Goal: Information Seeking & Learning: Learn about a topic

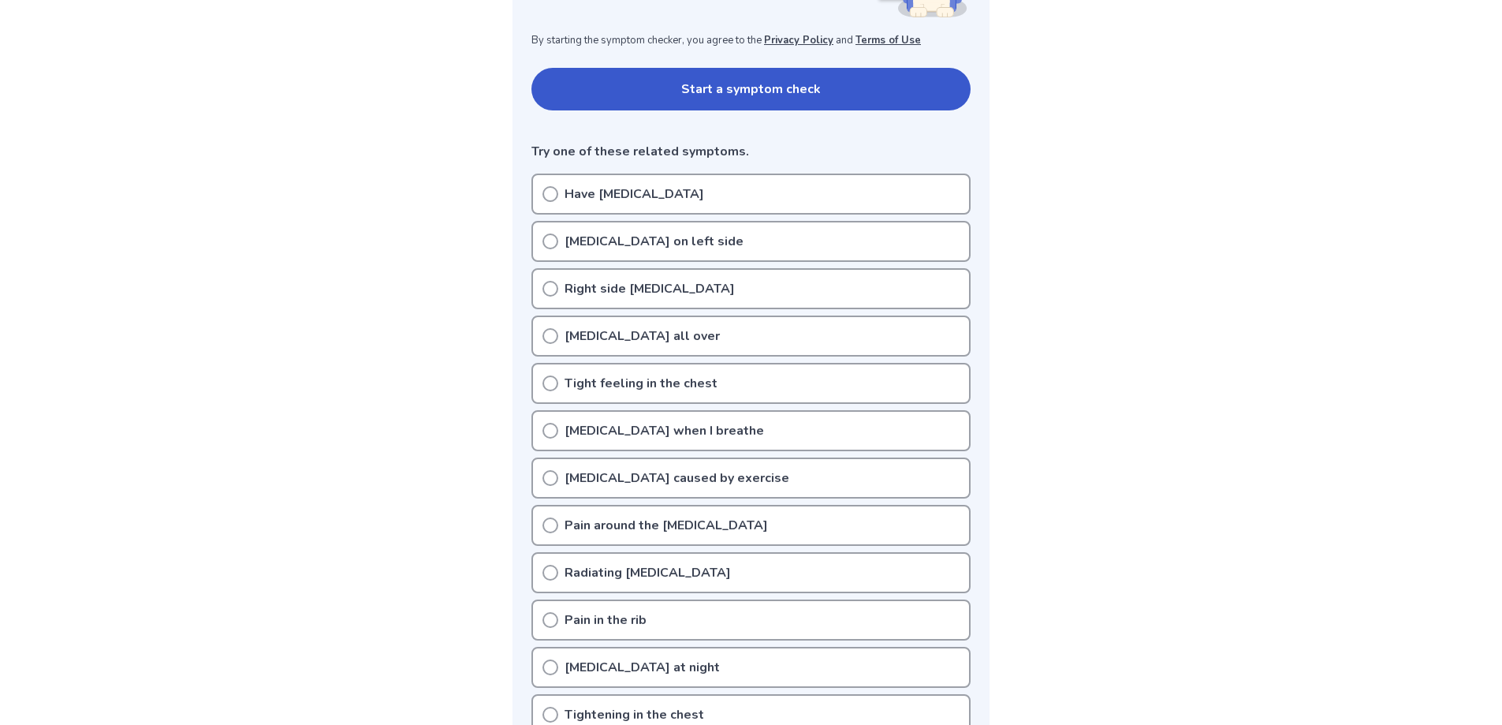
scroll to position [237, 0]
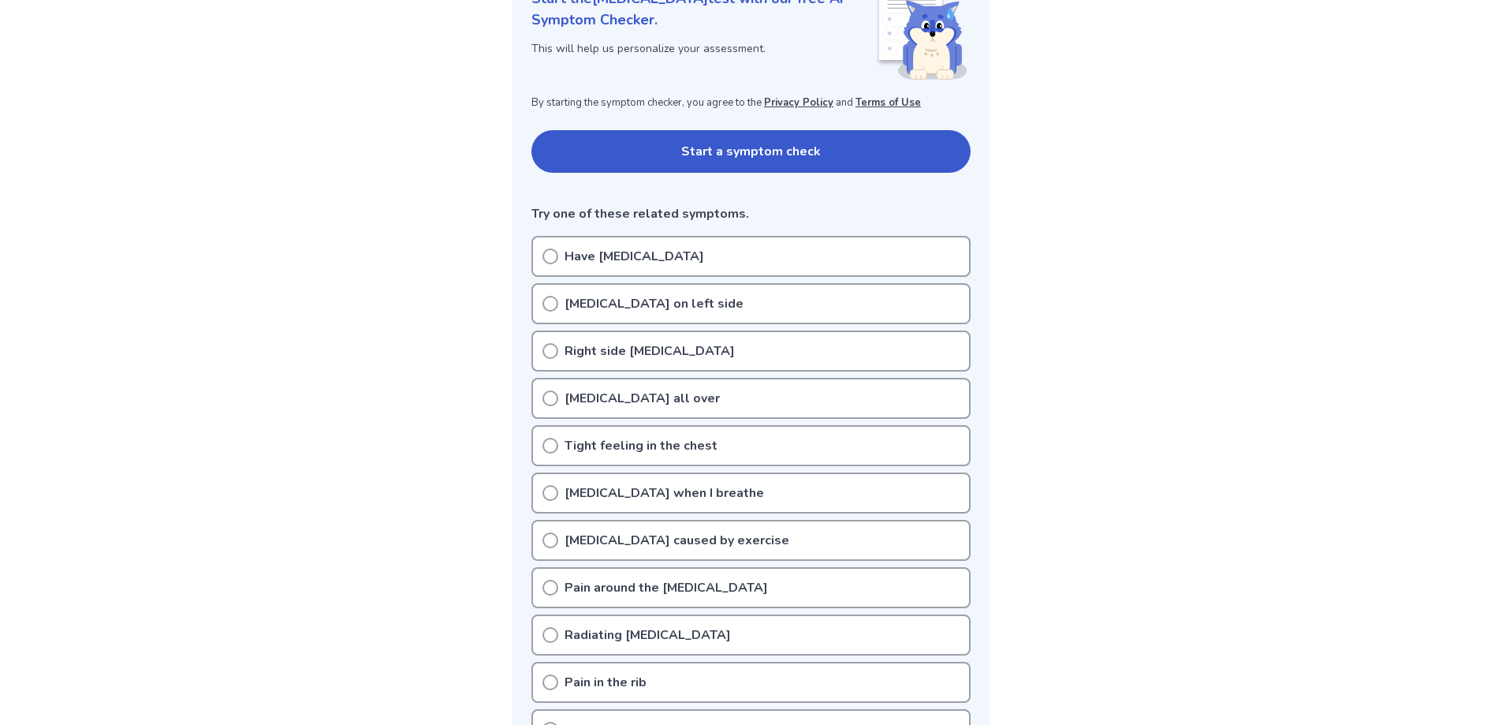
click at [550, 302] on icon at bounding box center [550, 304] width 16 height 16
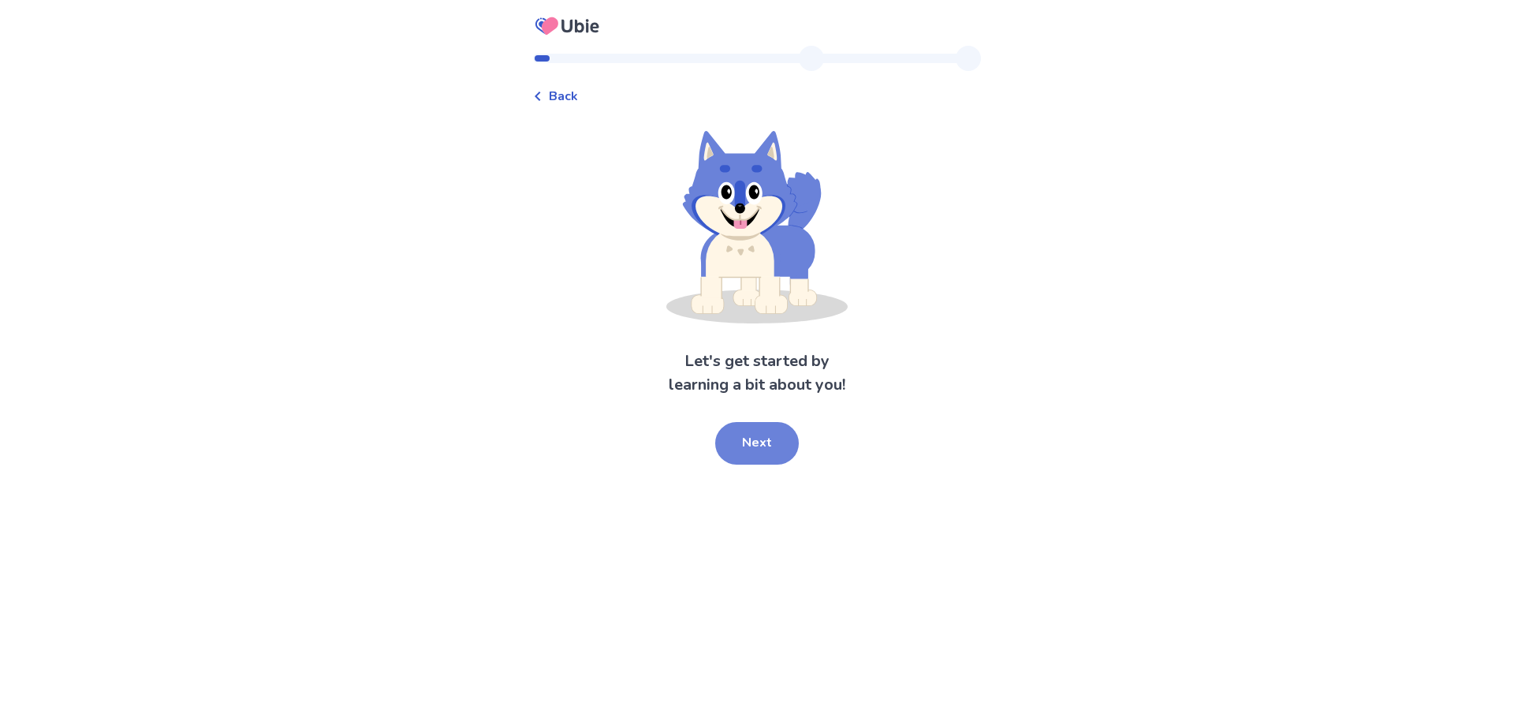
click at [762, 444] on button "Next" at bounding box center [757, 443] width 84 height 43
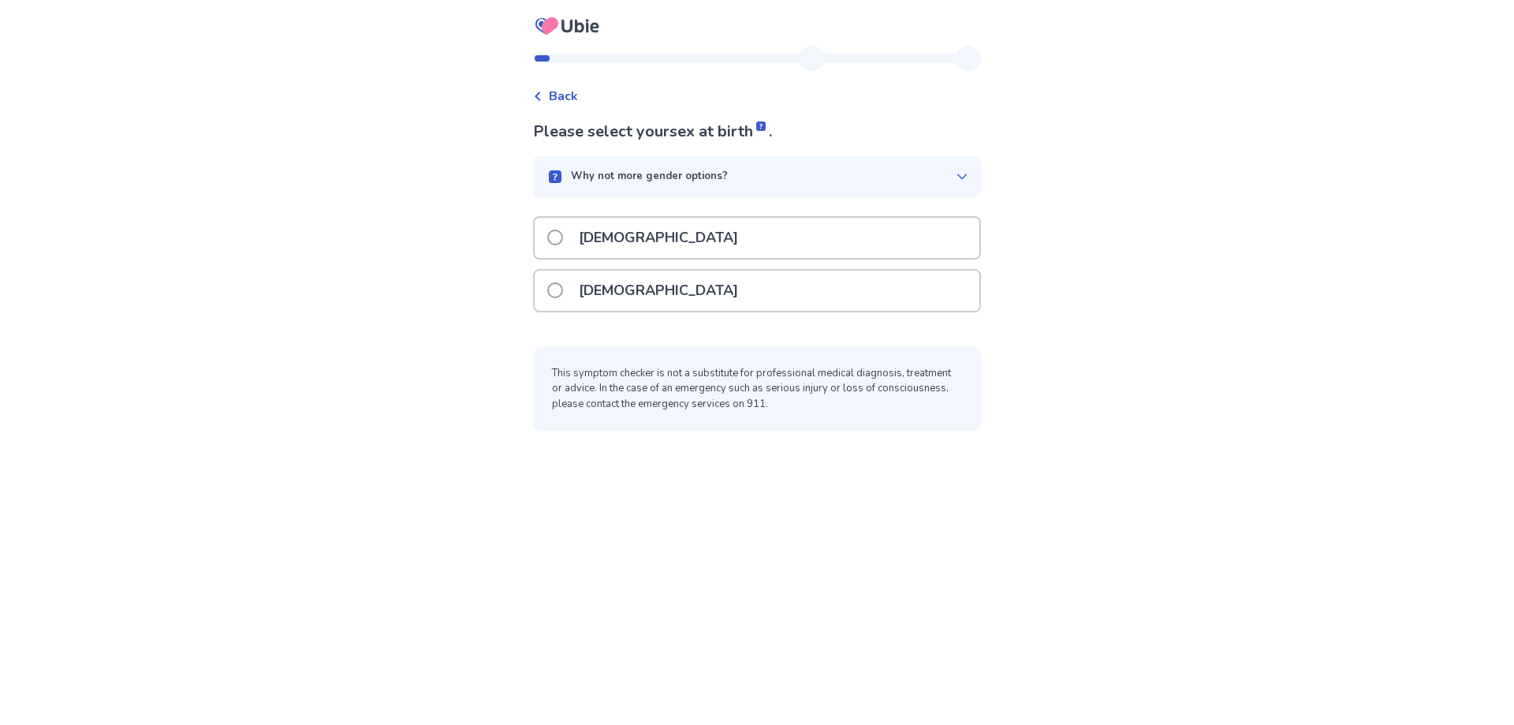
click at [562, 236] on span at bounding box center [555, 237] width 16 height 16
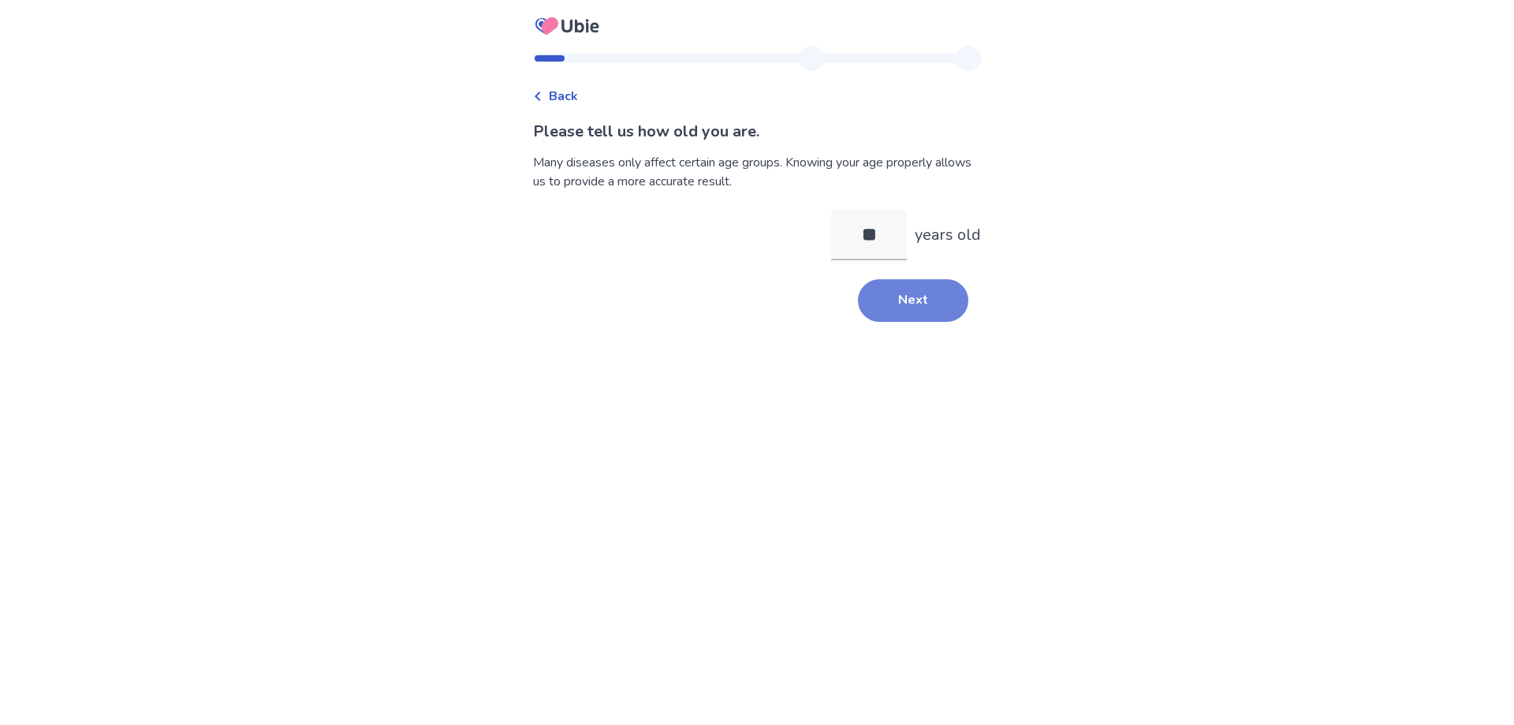
type input "**"
click at [910, 286] on button "Next" at bounding box center [913, 300] width 110 height 43
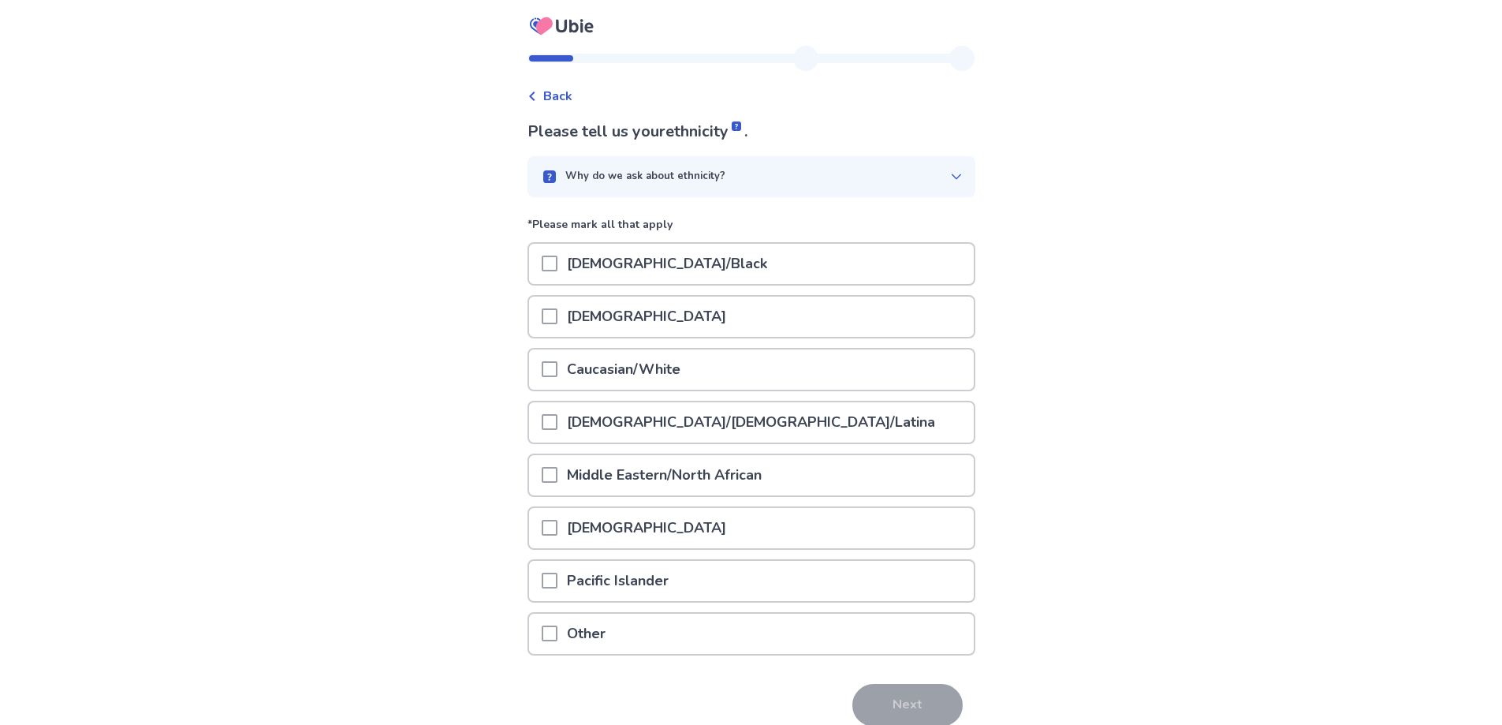
click at [554, 369] on span at bounding box center [550, 369] width 16 height 16
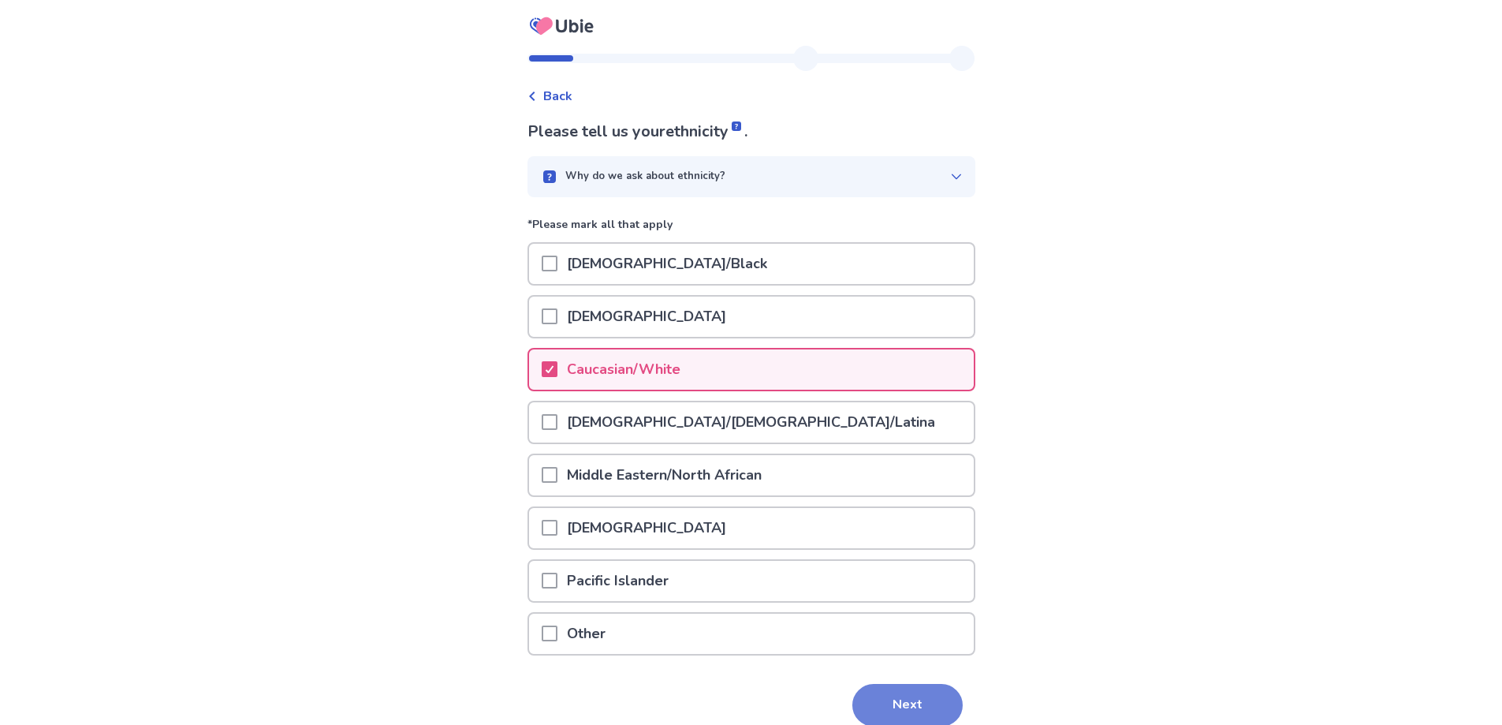
click at [889, 702] on button "Next" at bounding box center [907, 705] width 110 height 43
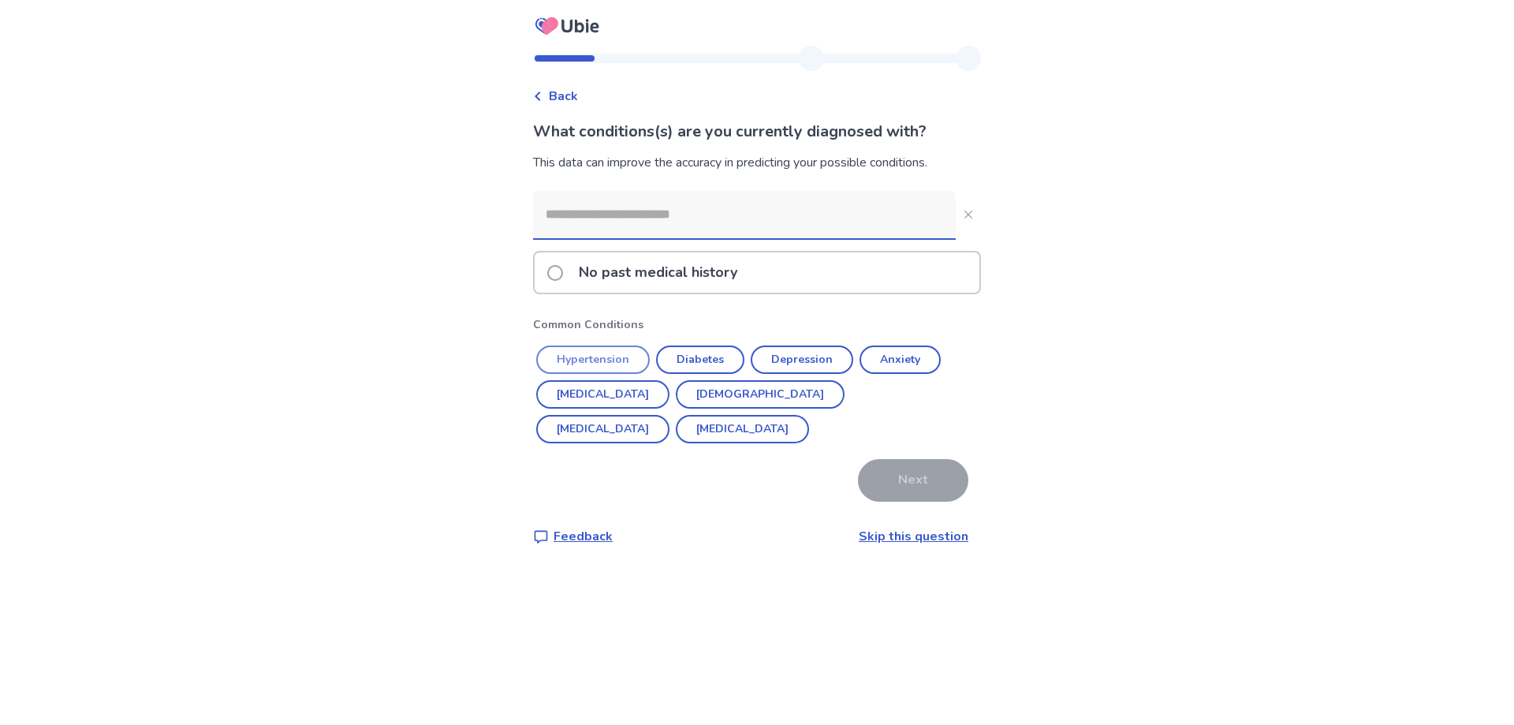
click at [609, 356] on button "Hypertension" at bounding box center [593, 359] width 114 height 28
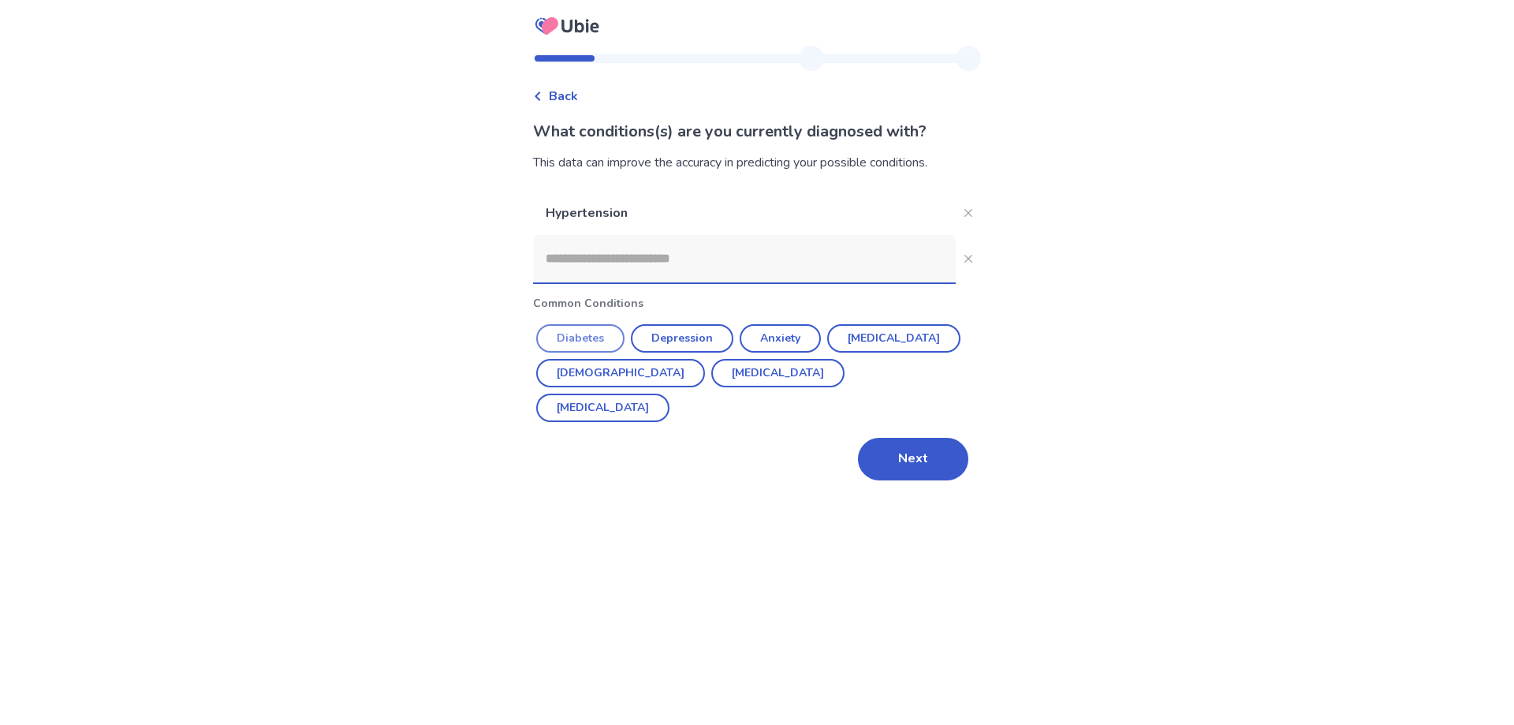
click at [574, 338] on button "Diabetes" at bounding box center [580, 338] width 88 height 28
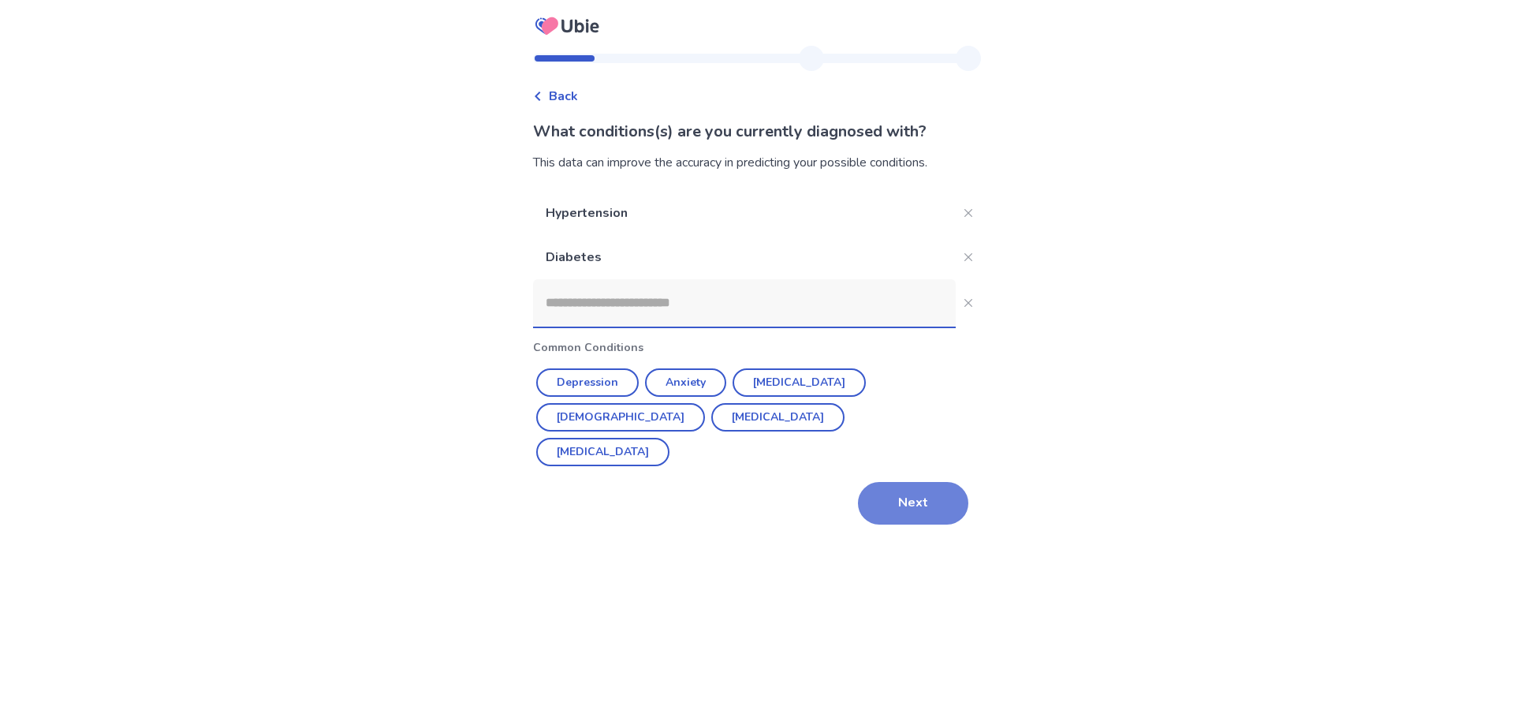
click at [925, 482] on button "Next" at bounding box center [913, 503] width 110 height 43
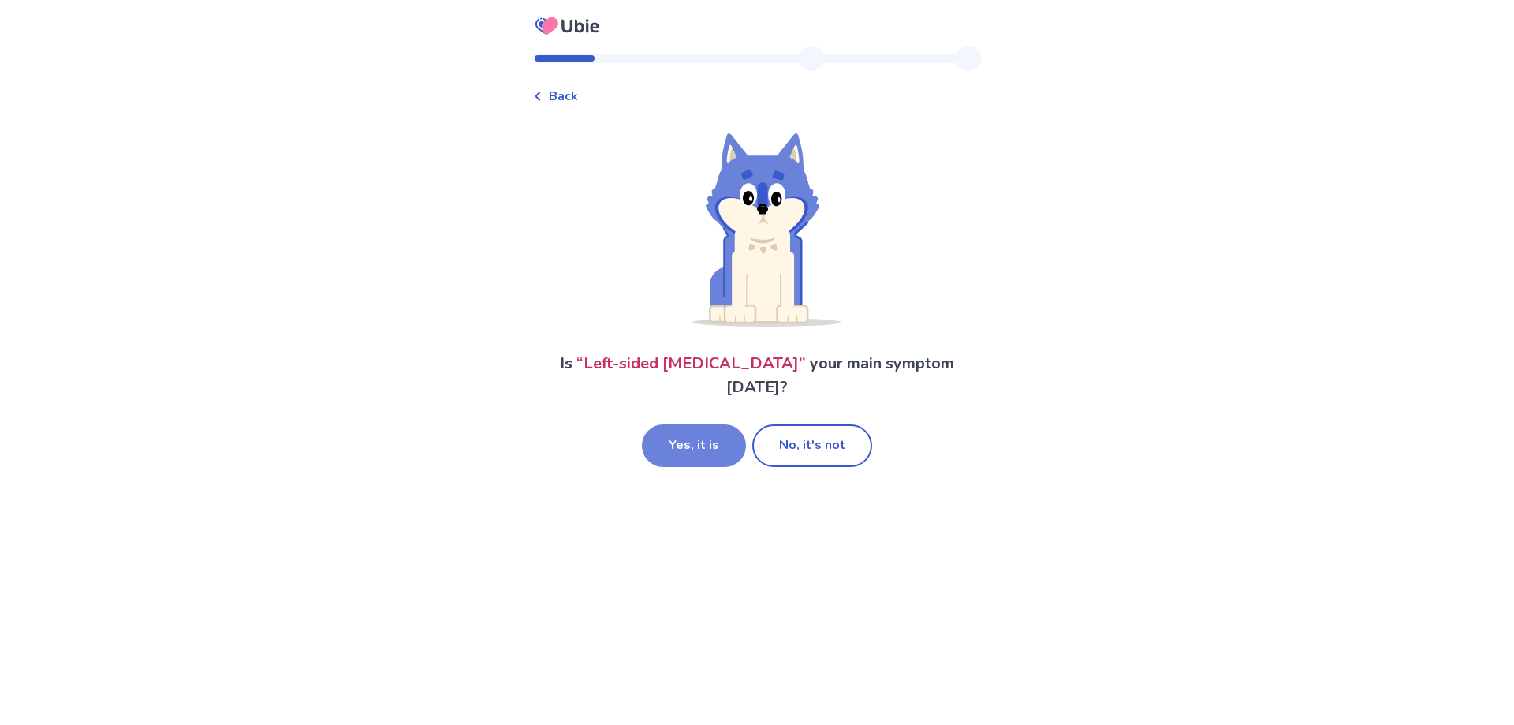
click at [703, 424] on button "Yes, it is" at bounding box center [694, 445] width 104 height 43
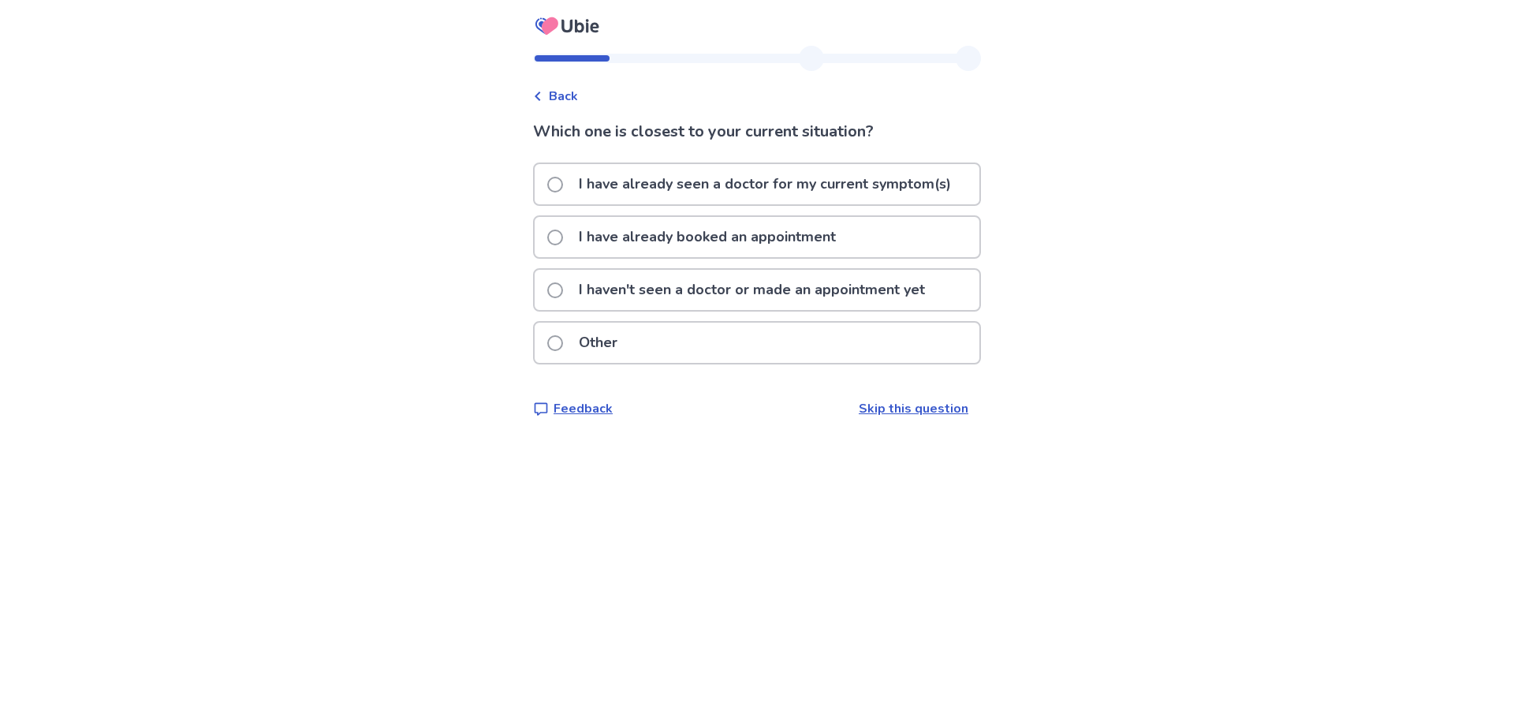
click at [563, 233] on span at bounding box center [555, 237] width 16 height 16
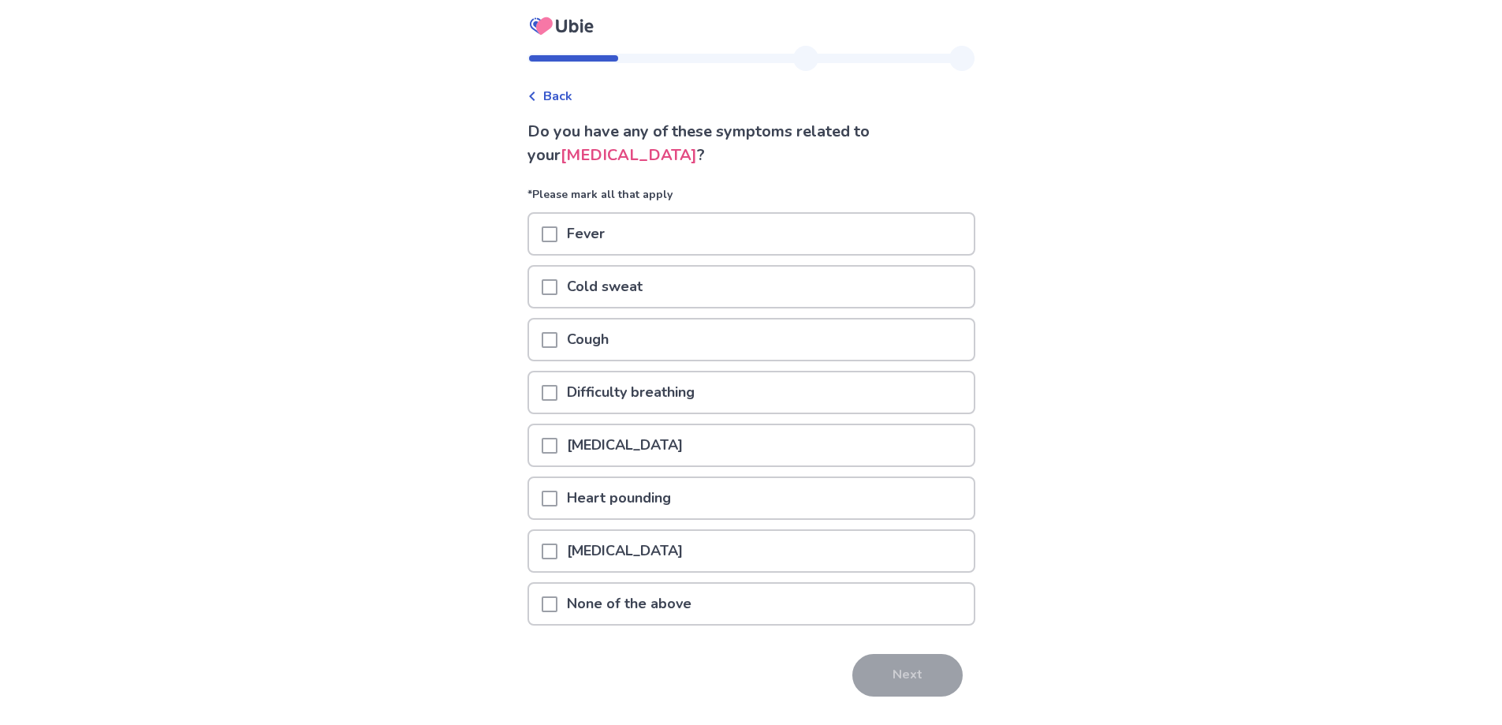
click at [553, 606] on span at bounding box center [550, 604] width 16 height 16
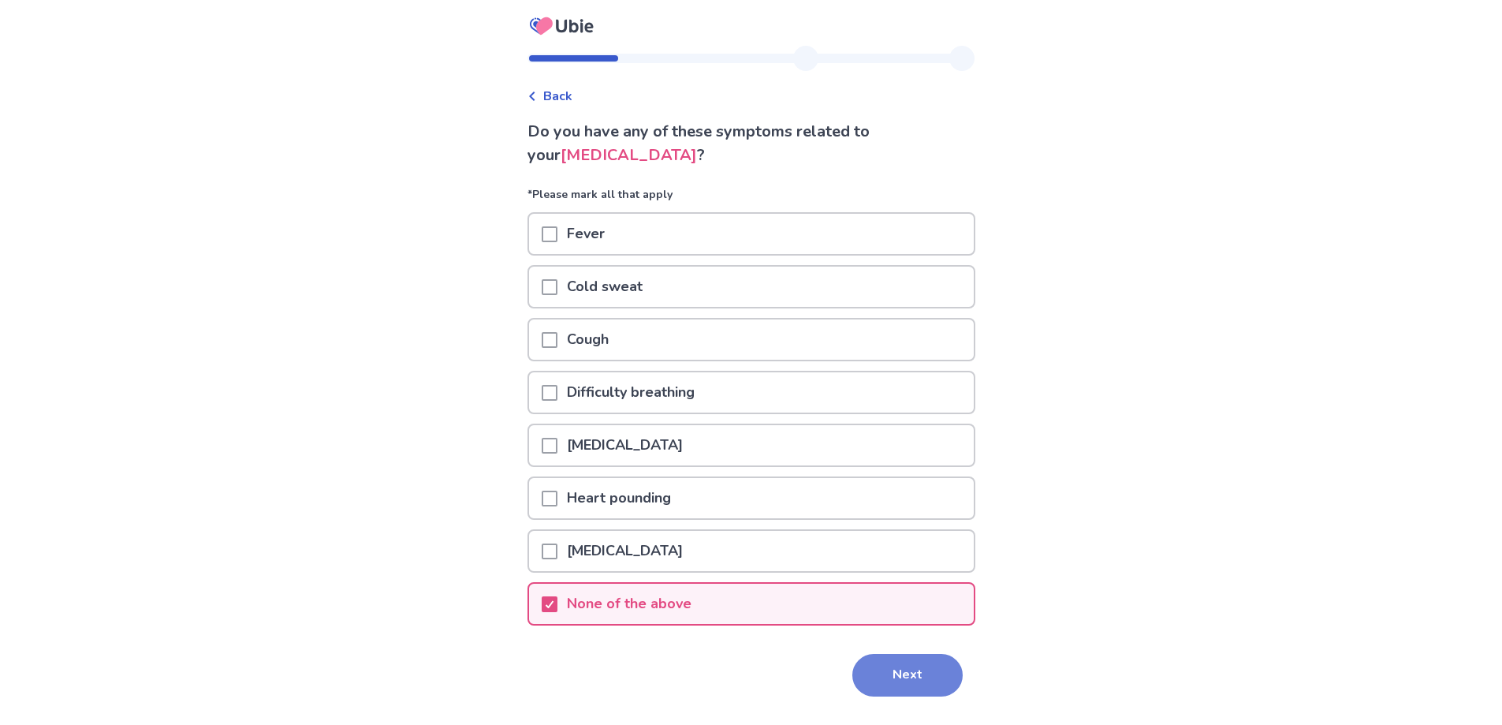
click at [888, 672] on button "Next" at bounding box center [907, 675] width 110 height 43
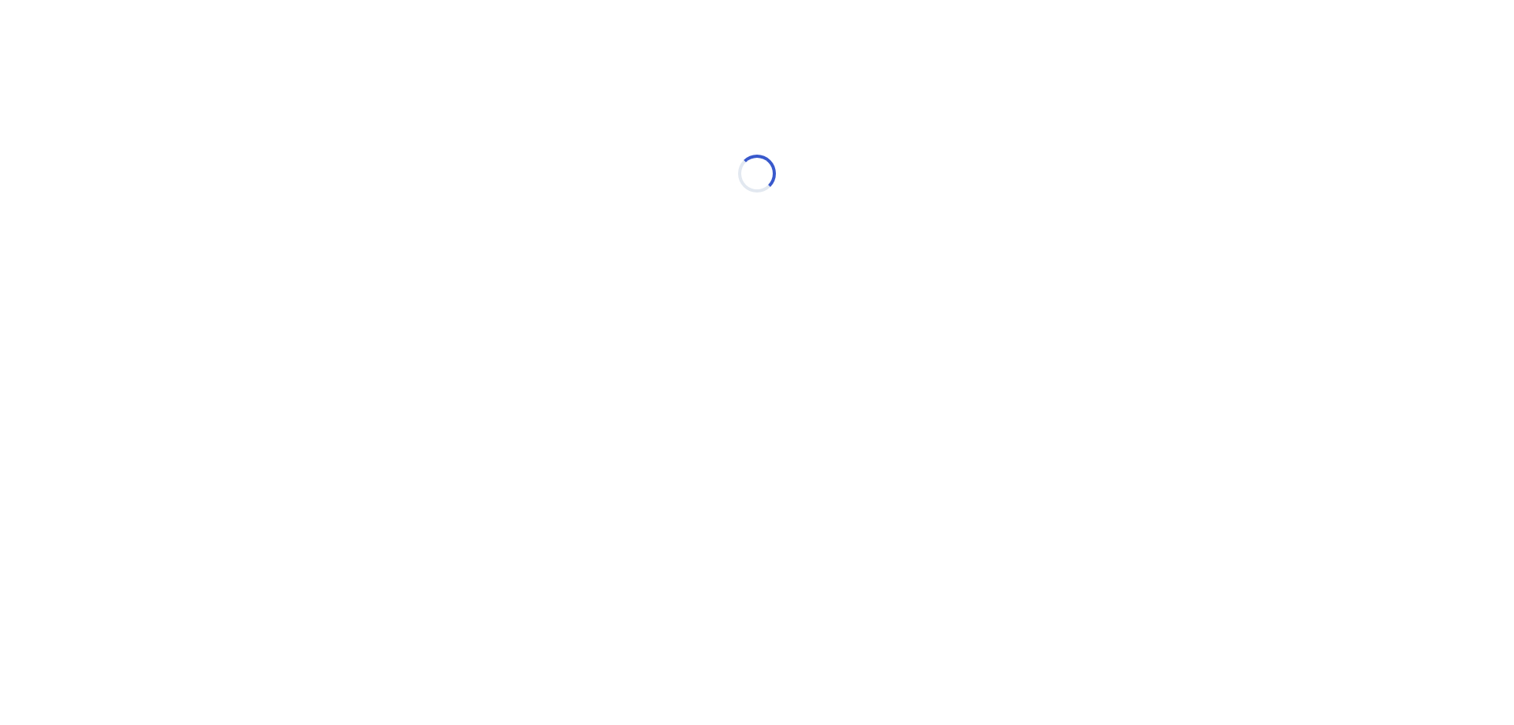
select select "*"
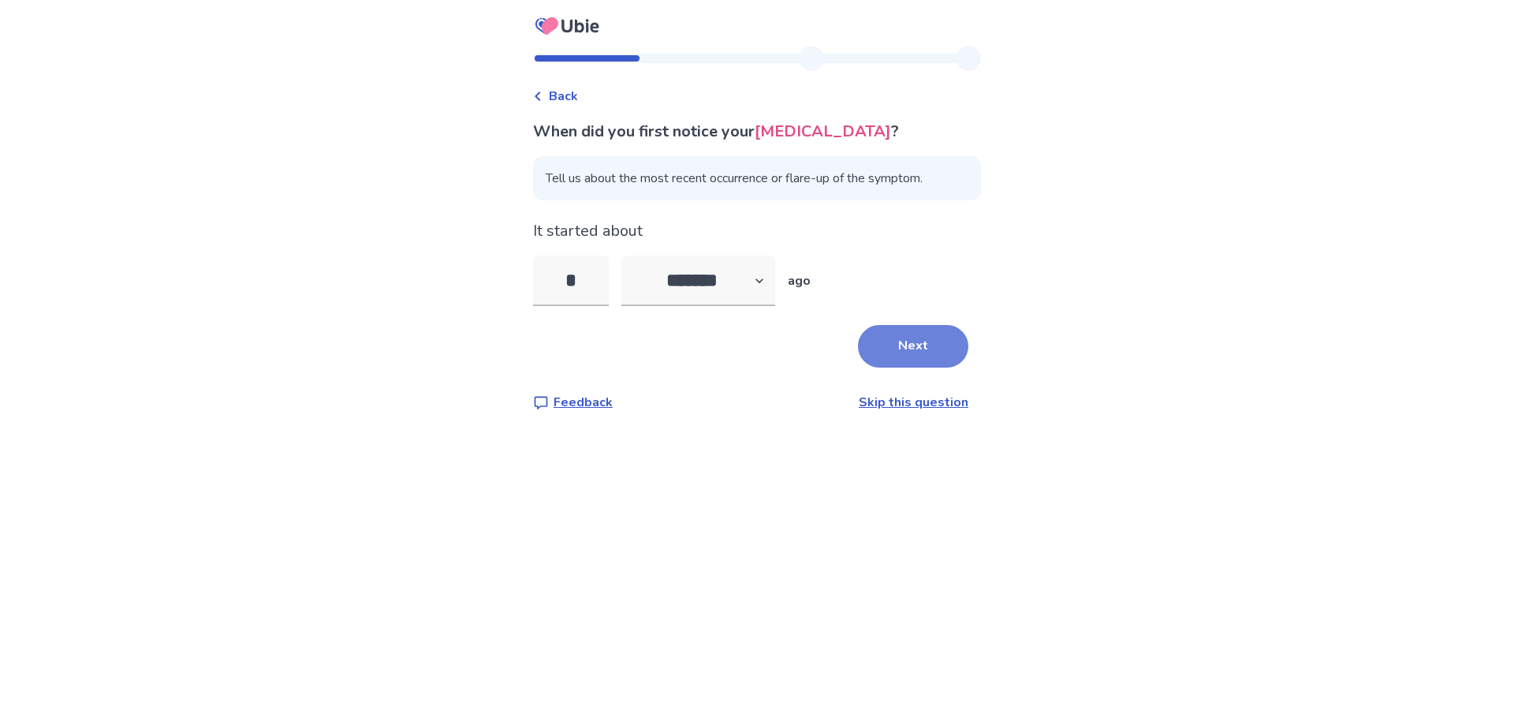
type input "*"
click at [904, 348] on button "Next" at bounding box center [913, 346] width 110 height 43
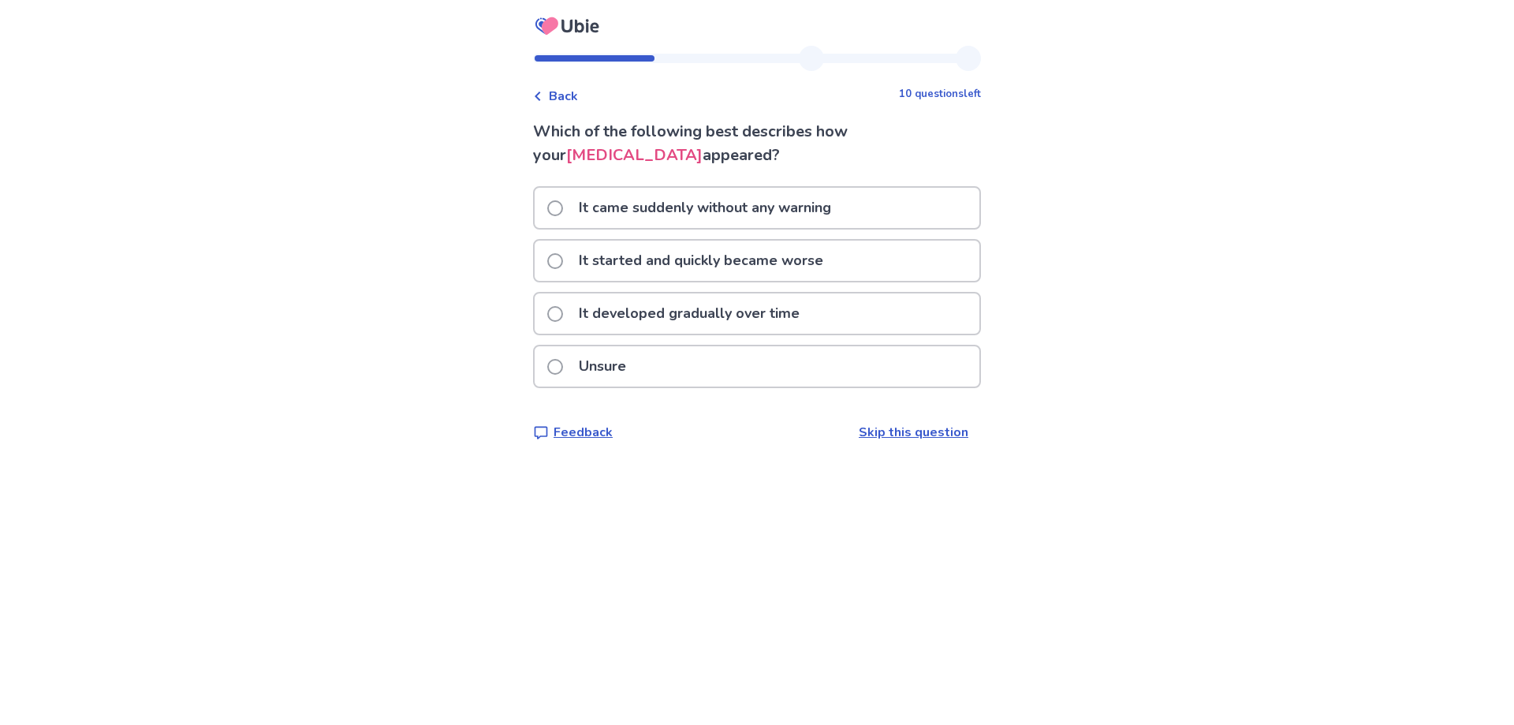
click at [563, 314] on span at bounding box center [555, 314] width 16 height 16
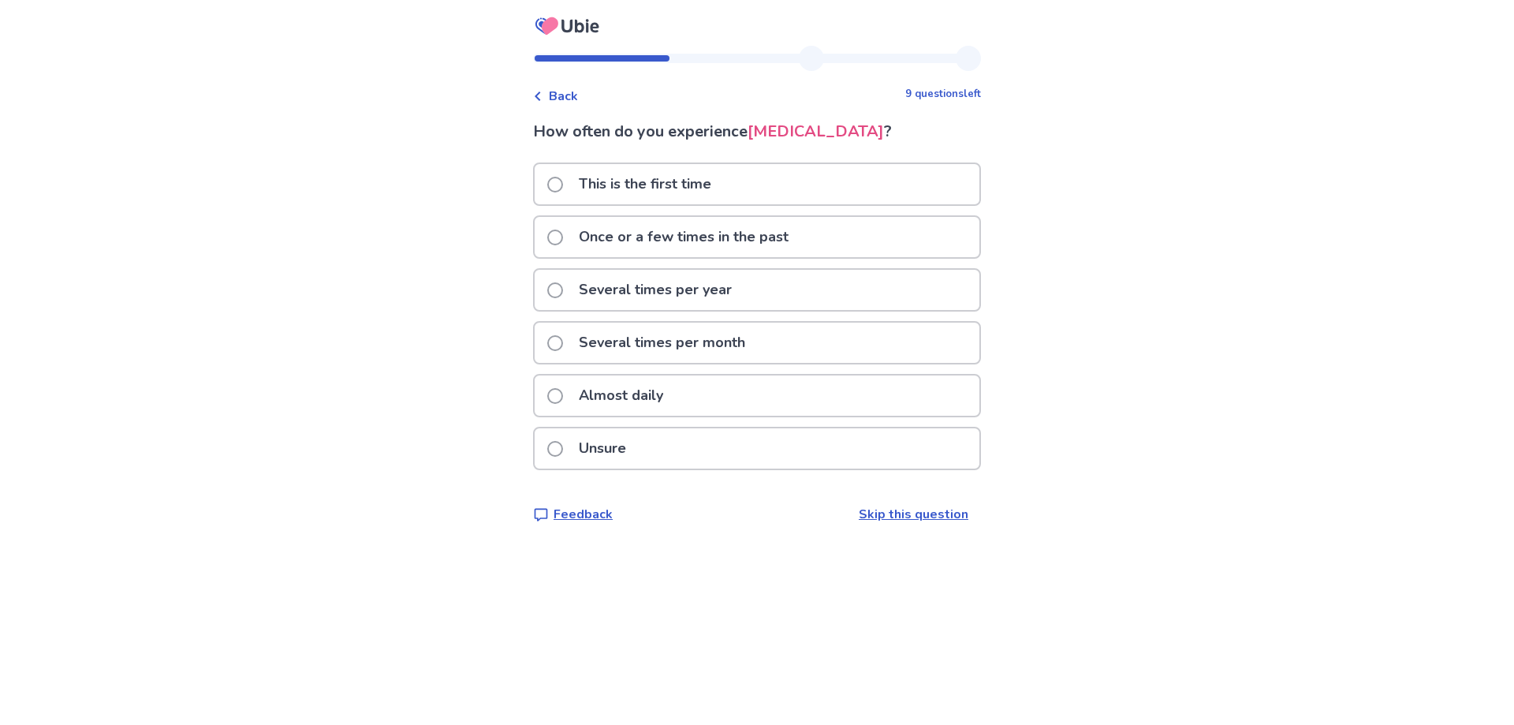
click at [562, 183] on span at bounding box center [555, 185] width 16 height 16
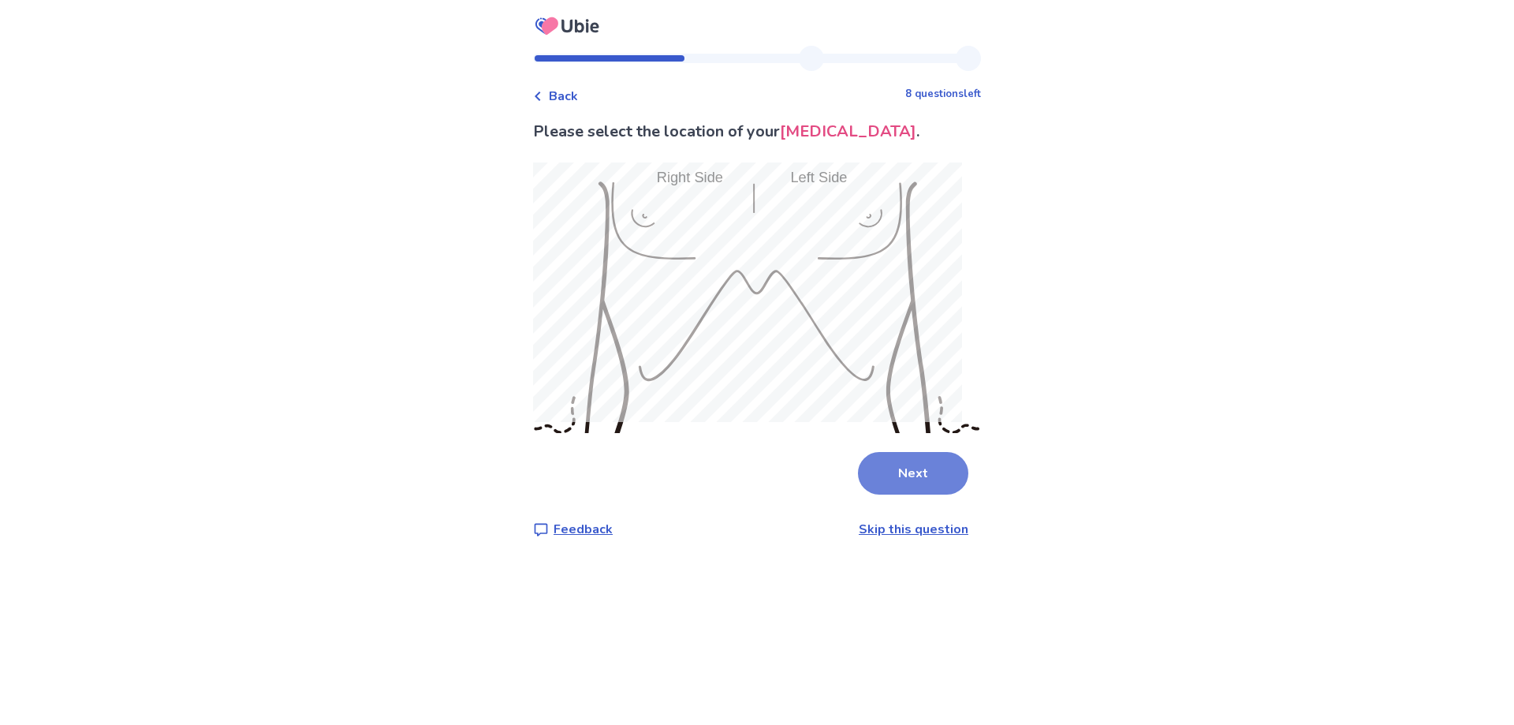
click at [916, 463] on button "Next" at bounding box center [913, 473] width 110 height 43
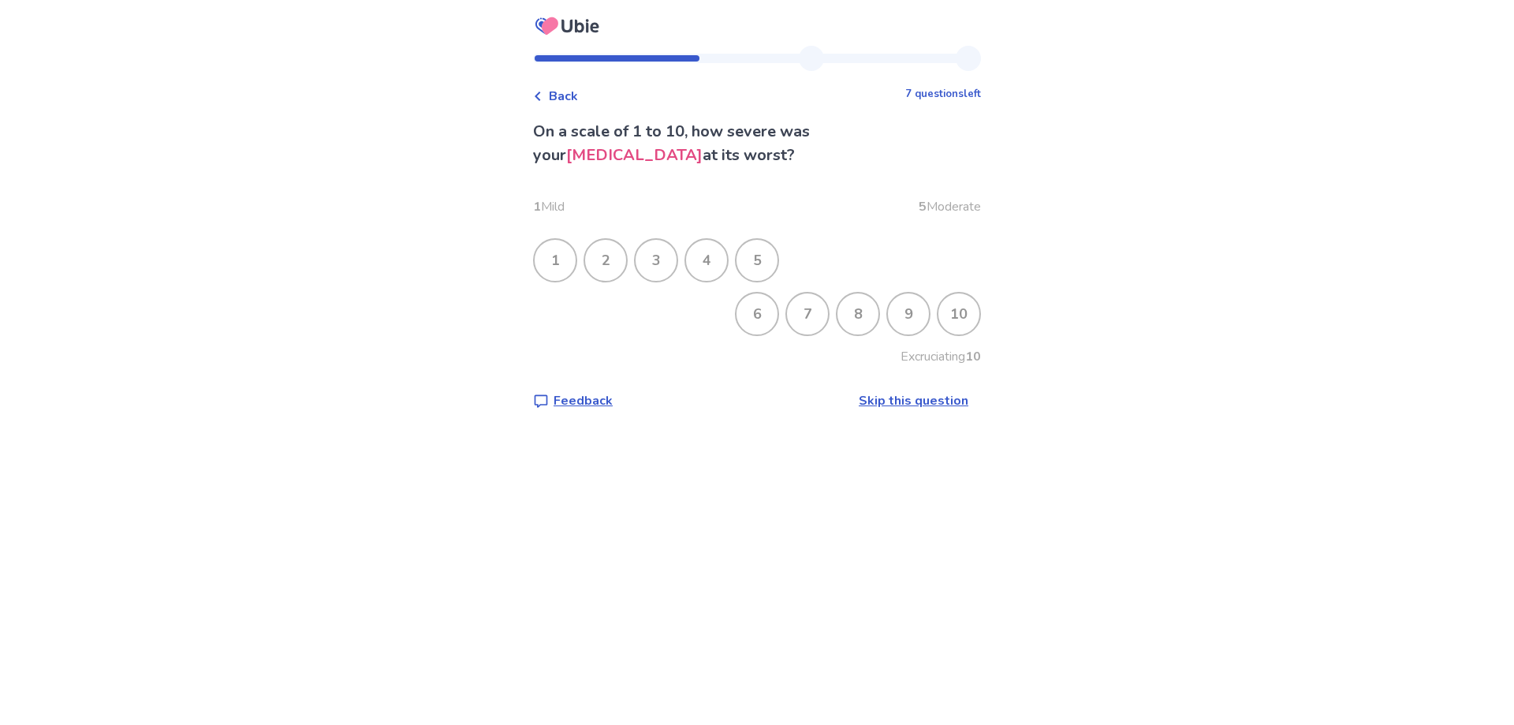
click at [766, 255] on div "5" at bounding box center [756, 260] width 41 height 41
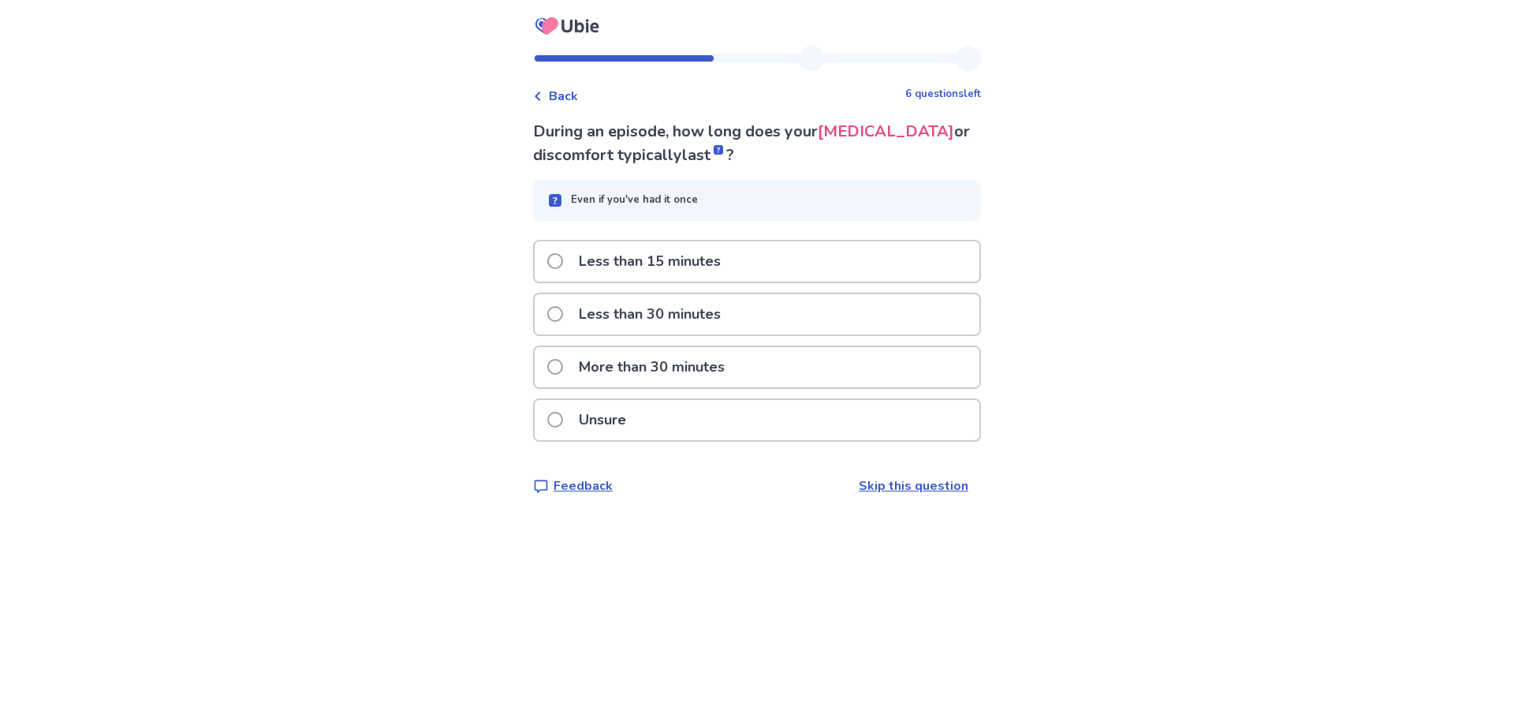
click at [562, 259] on span at bounding box center [555, 261] width 16 height 16
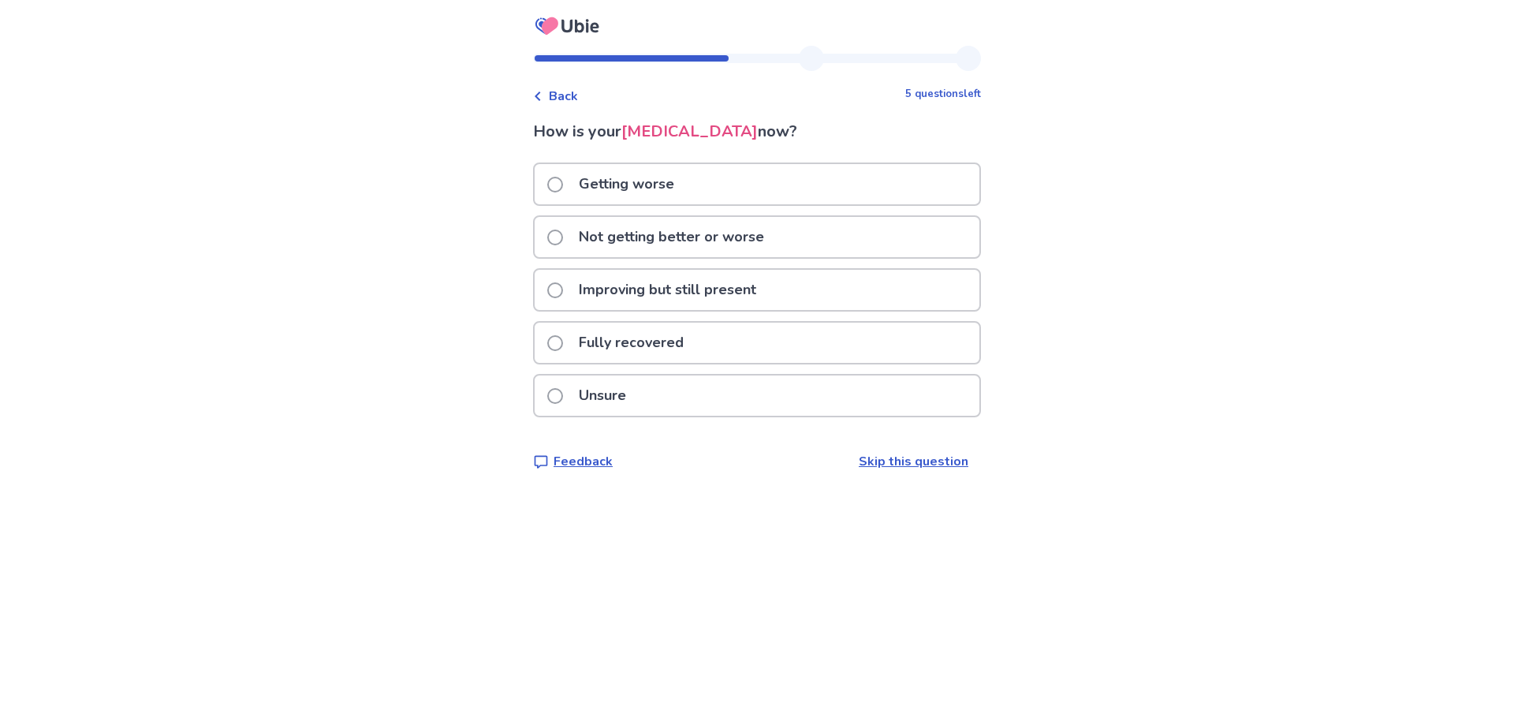
click at [563, 236] on span at bounding box center [555, 237] width 16 height 16
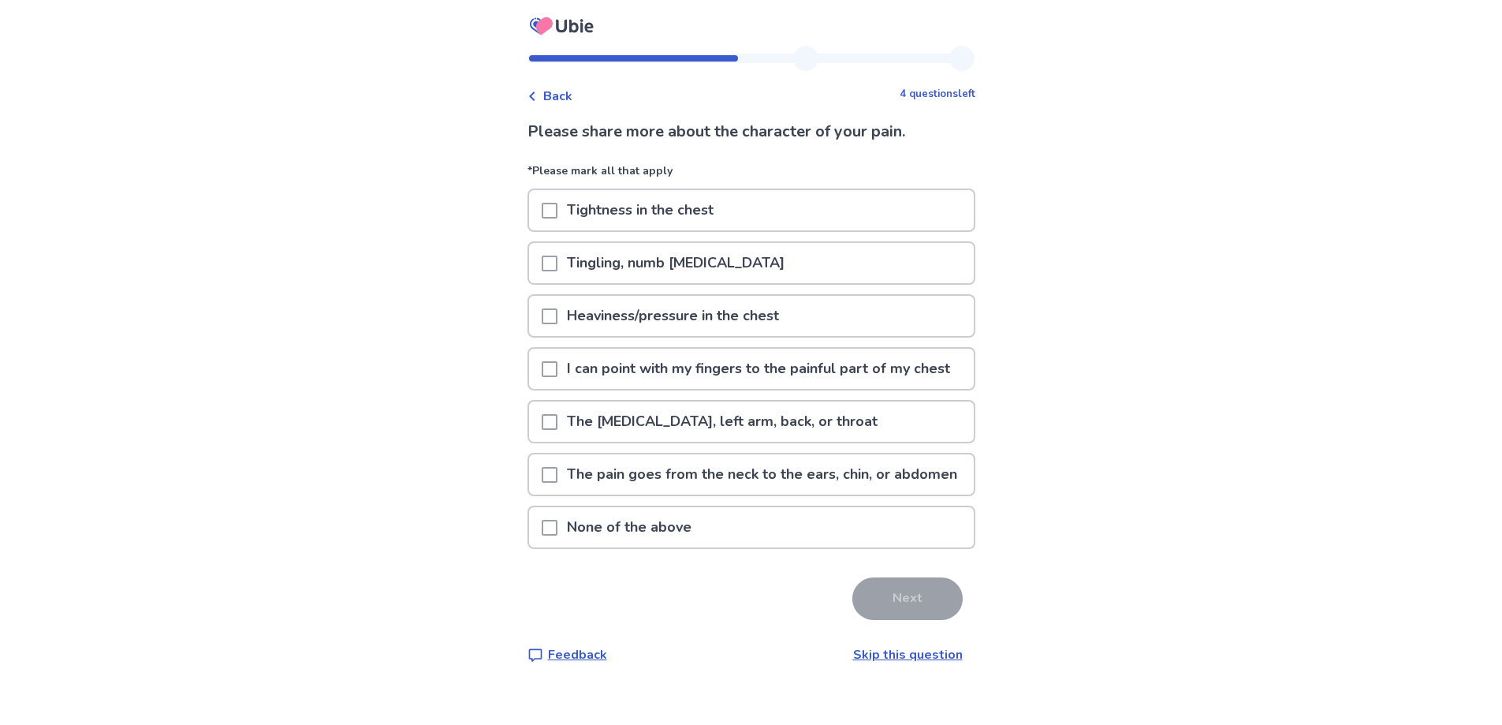
click at [553, 430] on span at bounding box center [550, 422] width 16 height 16
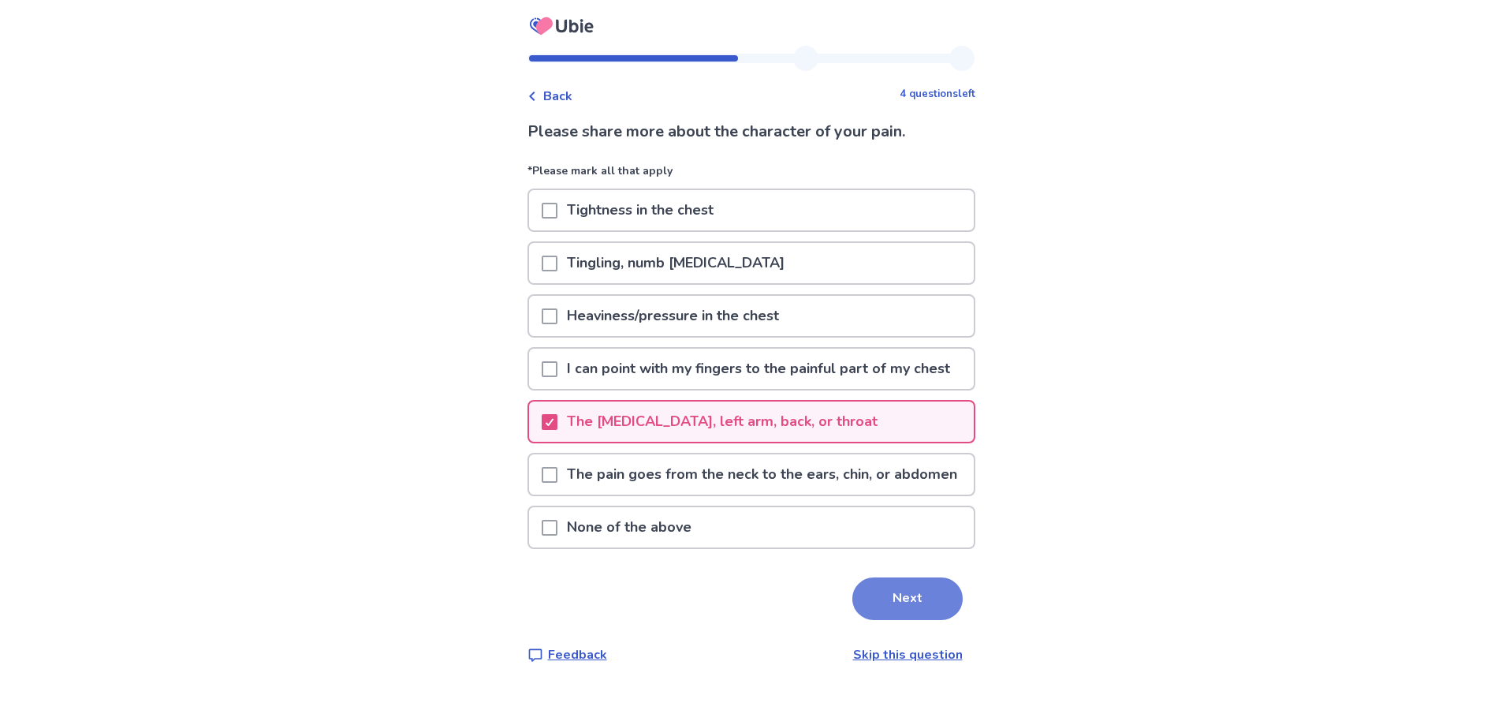
click at [903, 620] on button "Next" at bounding box center [907, 598] width 110 height 43
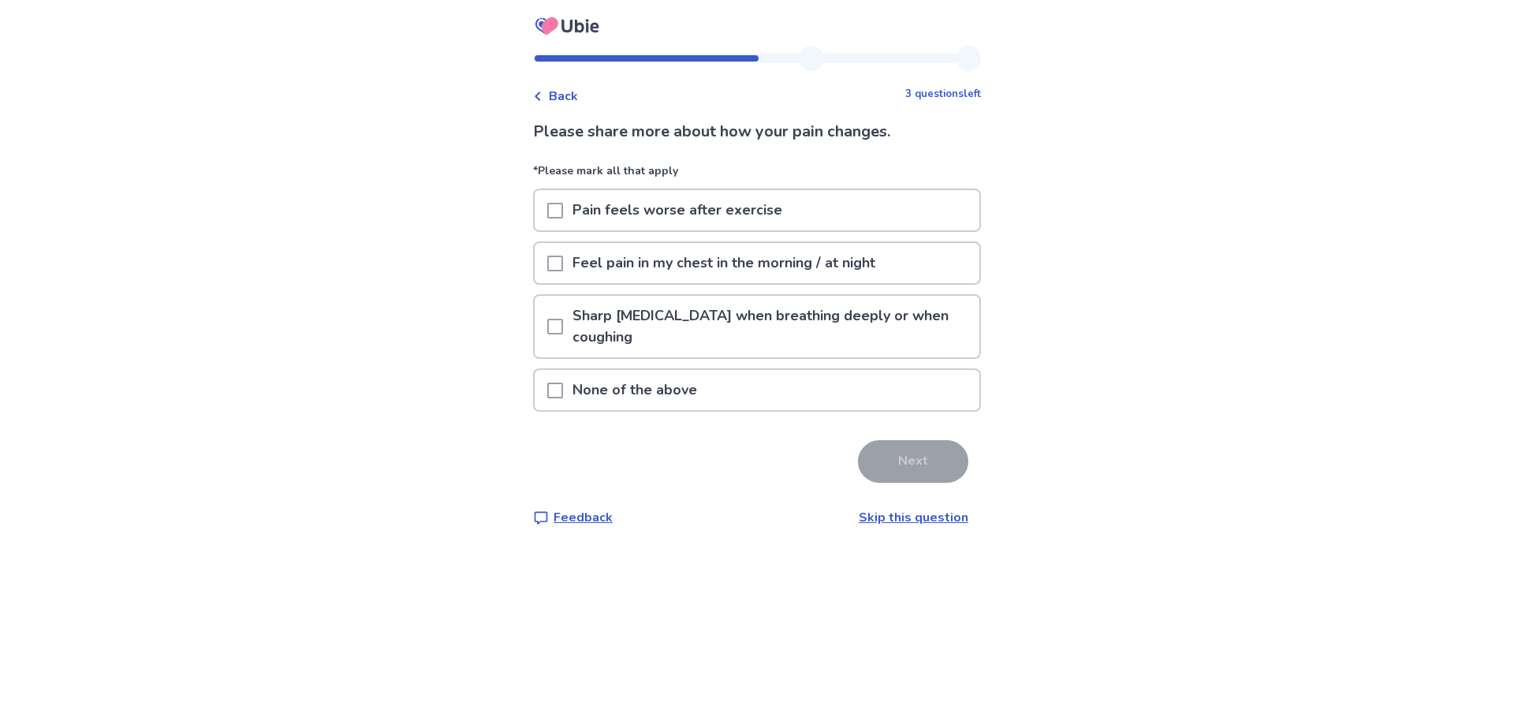
click at [561, 391] on span at bounding box center [555, 390] width 16 height 16
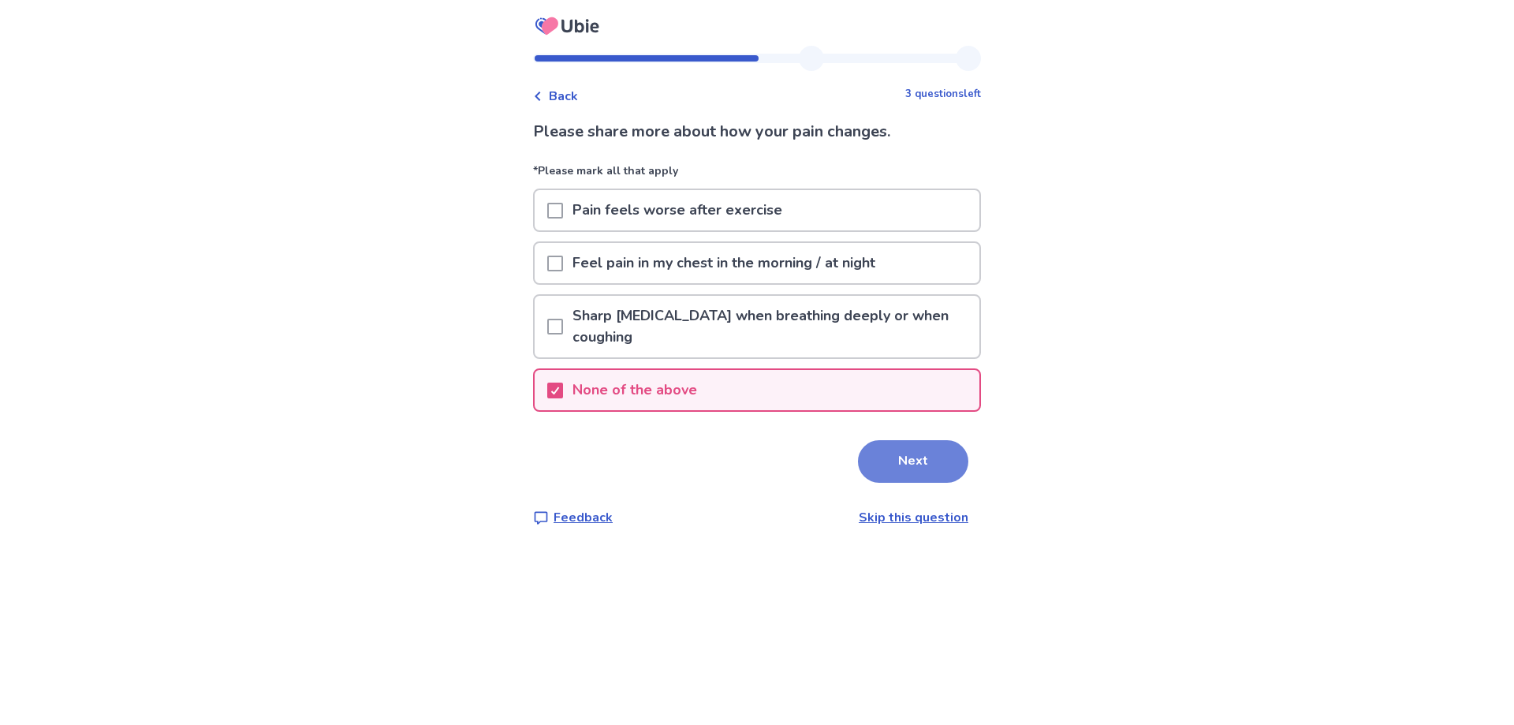
click at [900, 462] on button "Next" at bounding box center [913, 461] width 110 height 43
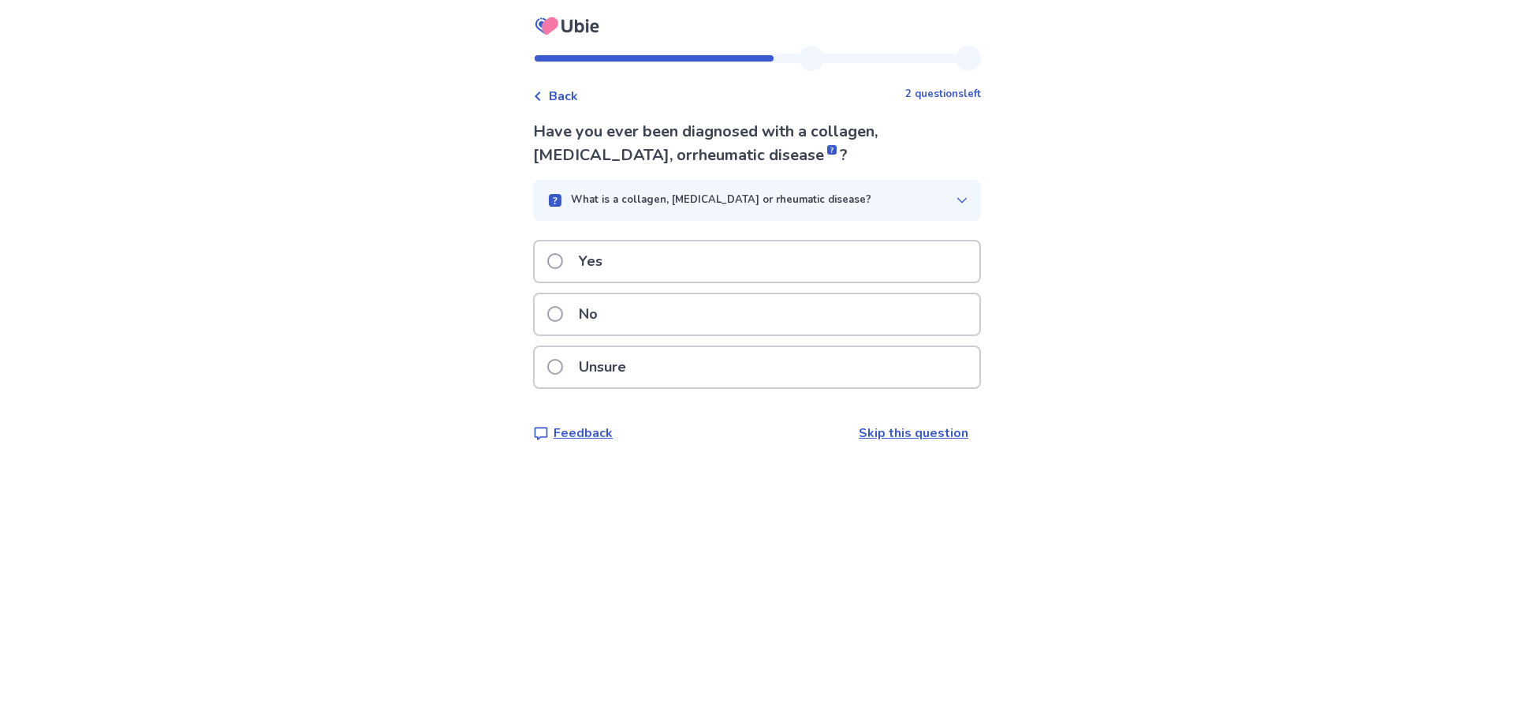
click at [563, 308] on span at bounding box center [555, 314] width 16 height 16
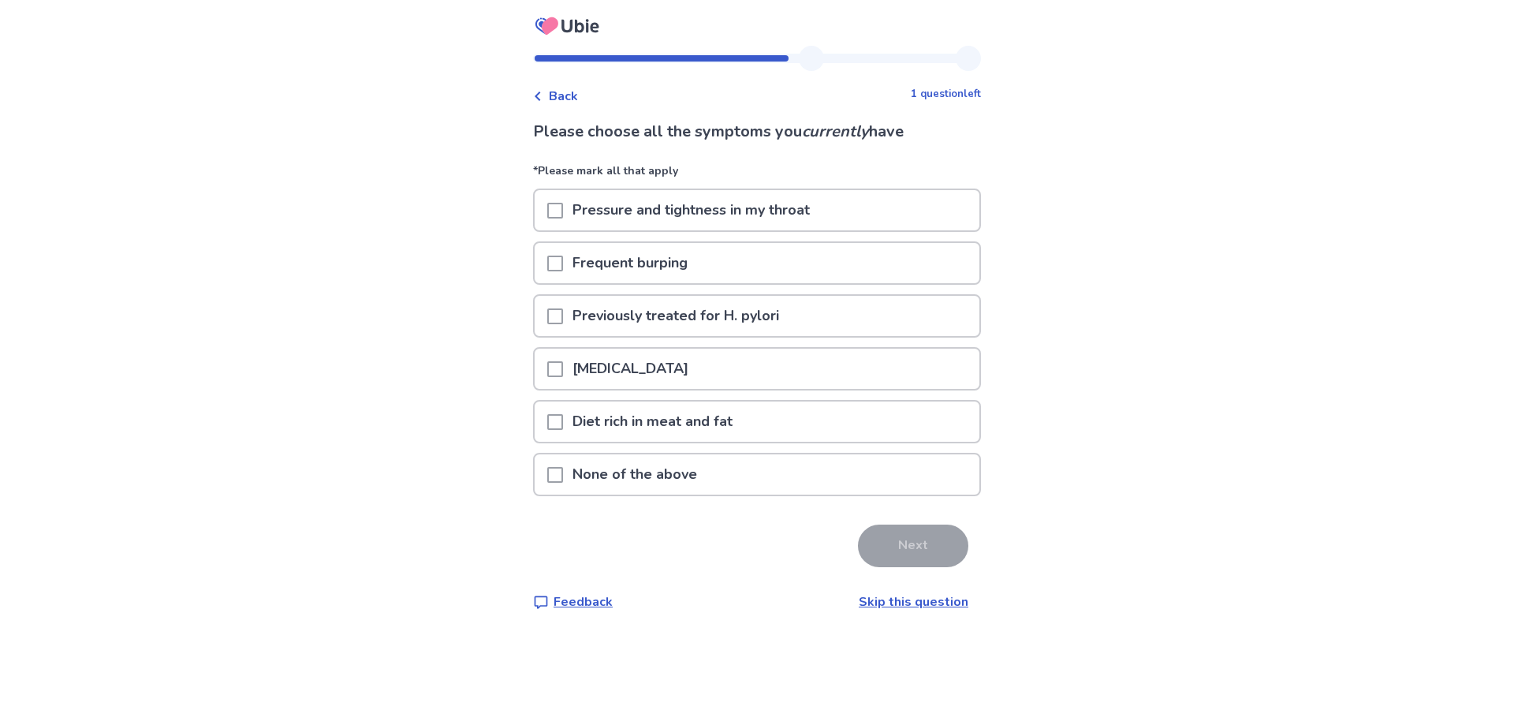
click at [563, 473] on span at bounding box center [555, 475] width 16 height 16
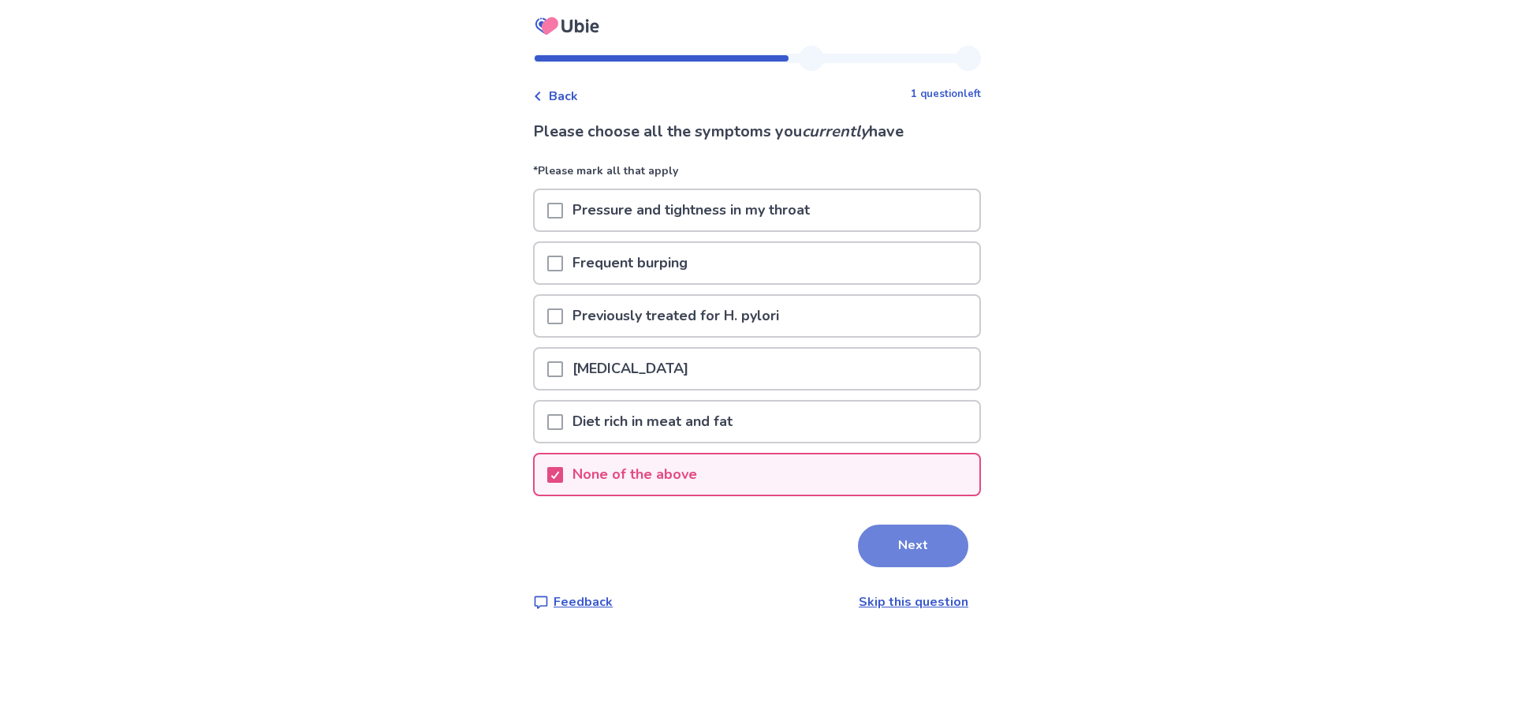
click at [924, 536] on button "Next" at bounding box center [913, 545] width 110 height 43
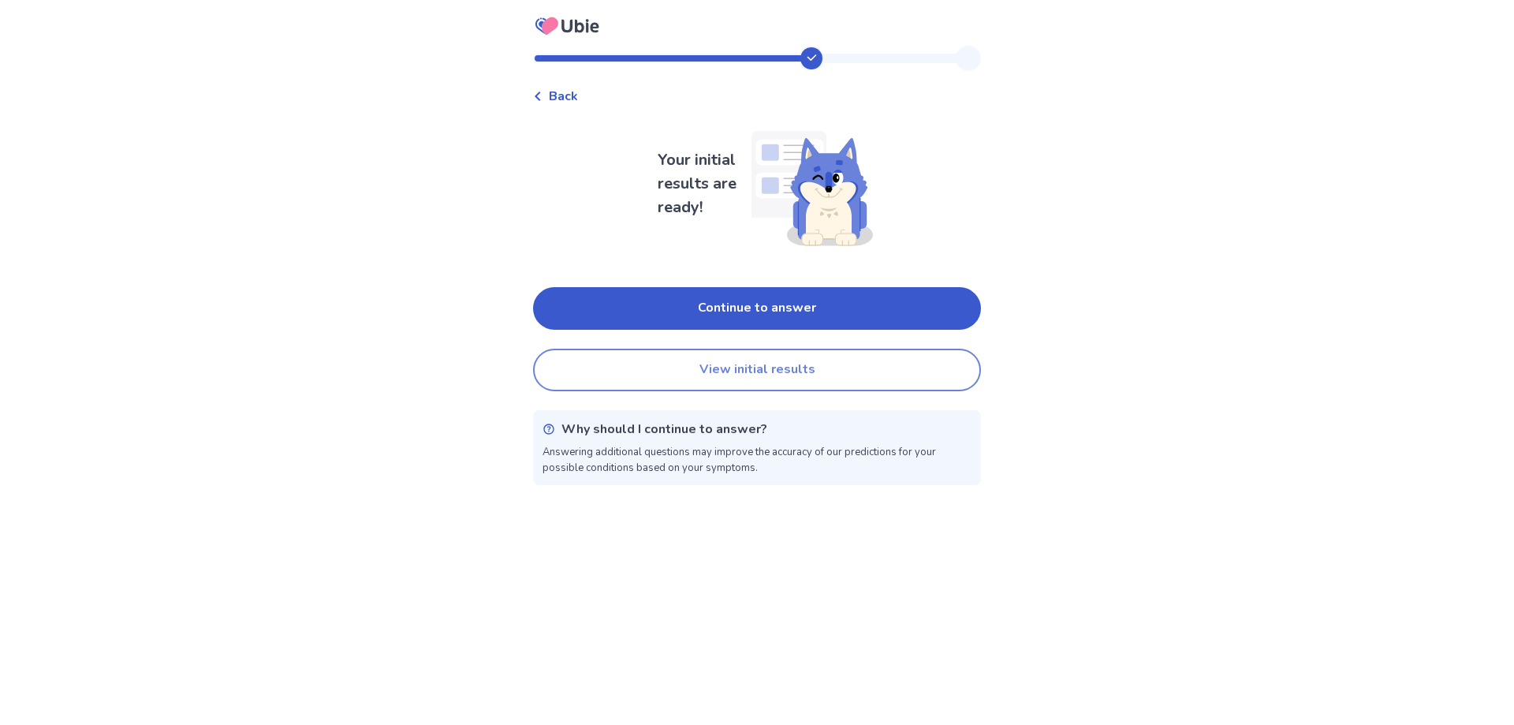
click at [775, 370] on button "View initial results" at bounding box center [757, 369] width 448 height 43
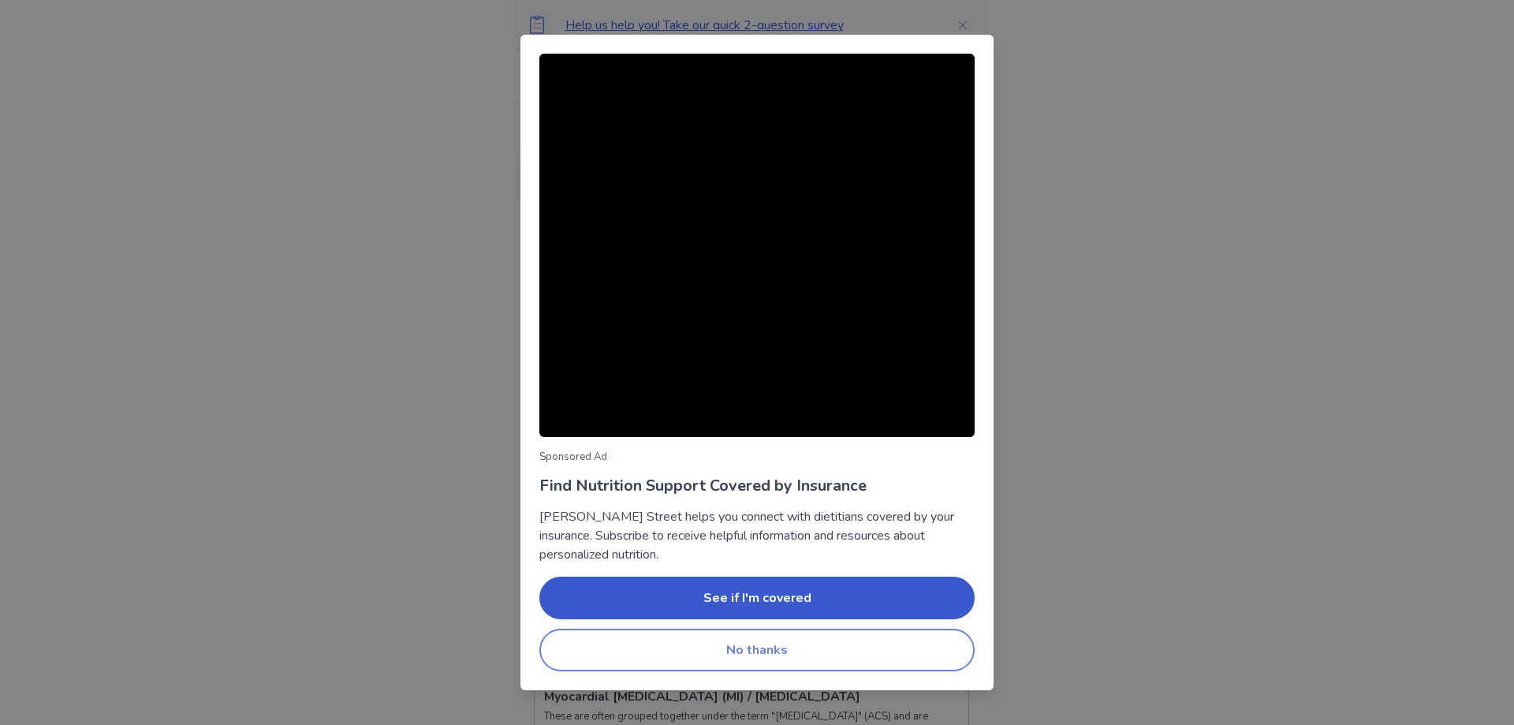
click at [779, 650] on button "No thanks" at bounding box center [756, 649] width 435 height 43
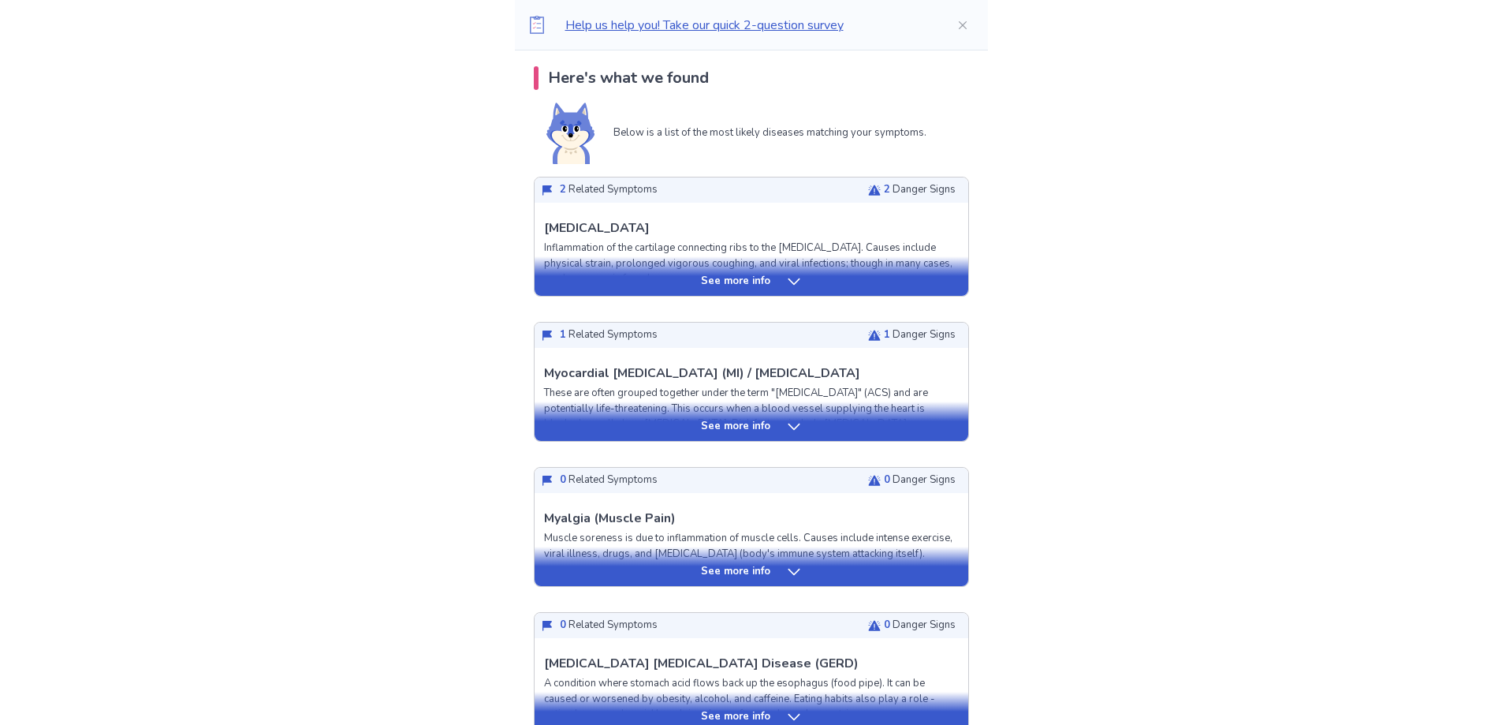
scroll to position [315, 0]
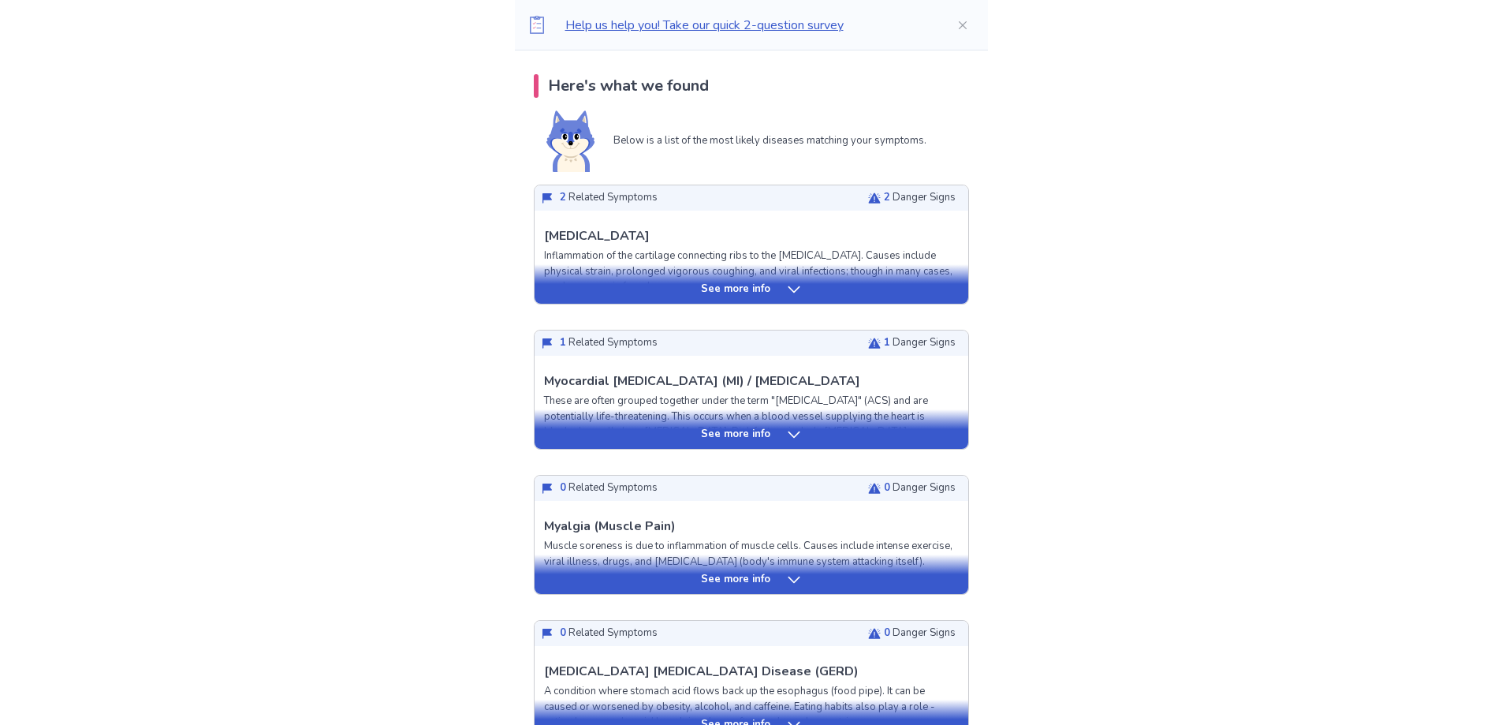
click at [789, 285] on icon at bounding box center [794, 289] width 16 height 16
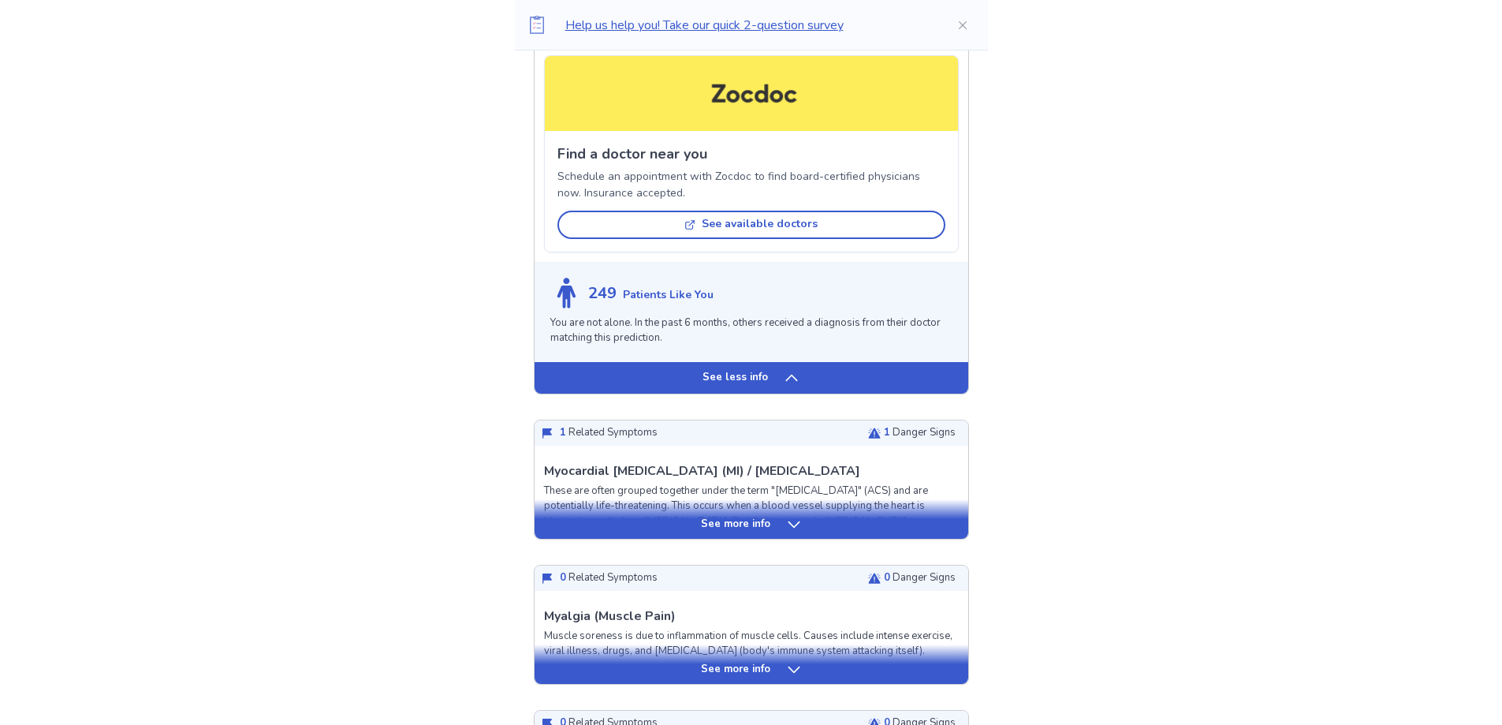
scroll to position [1183, 0]
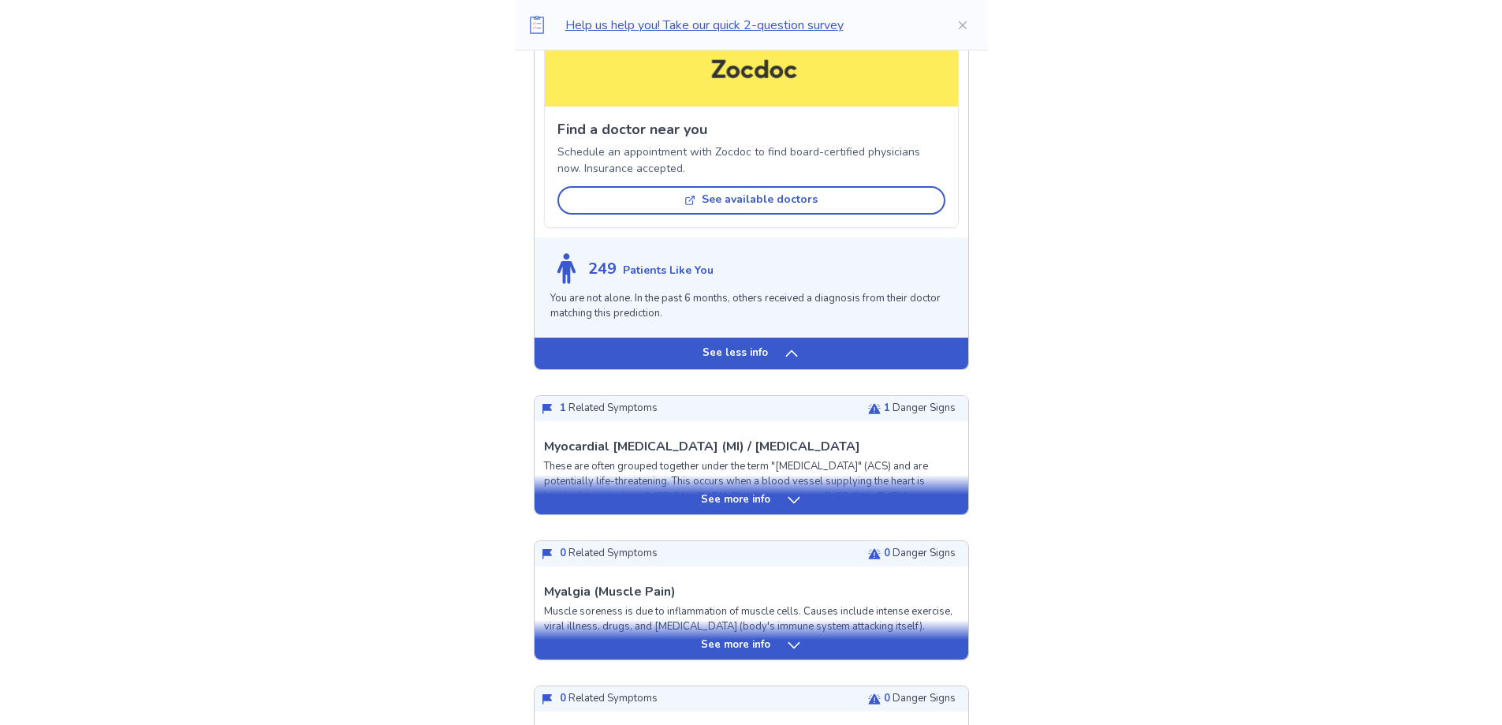
click at [786, 354] on icon at bounding box center [791, 353] width 12 height 6
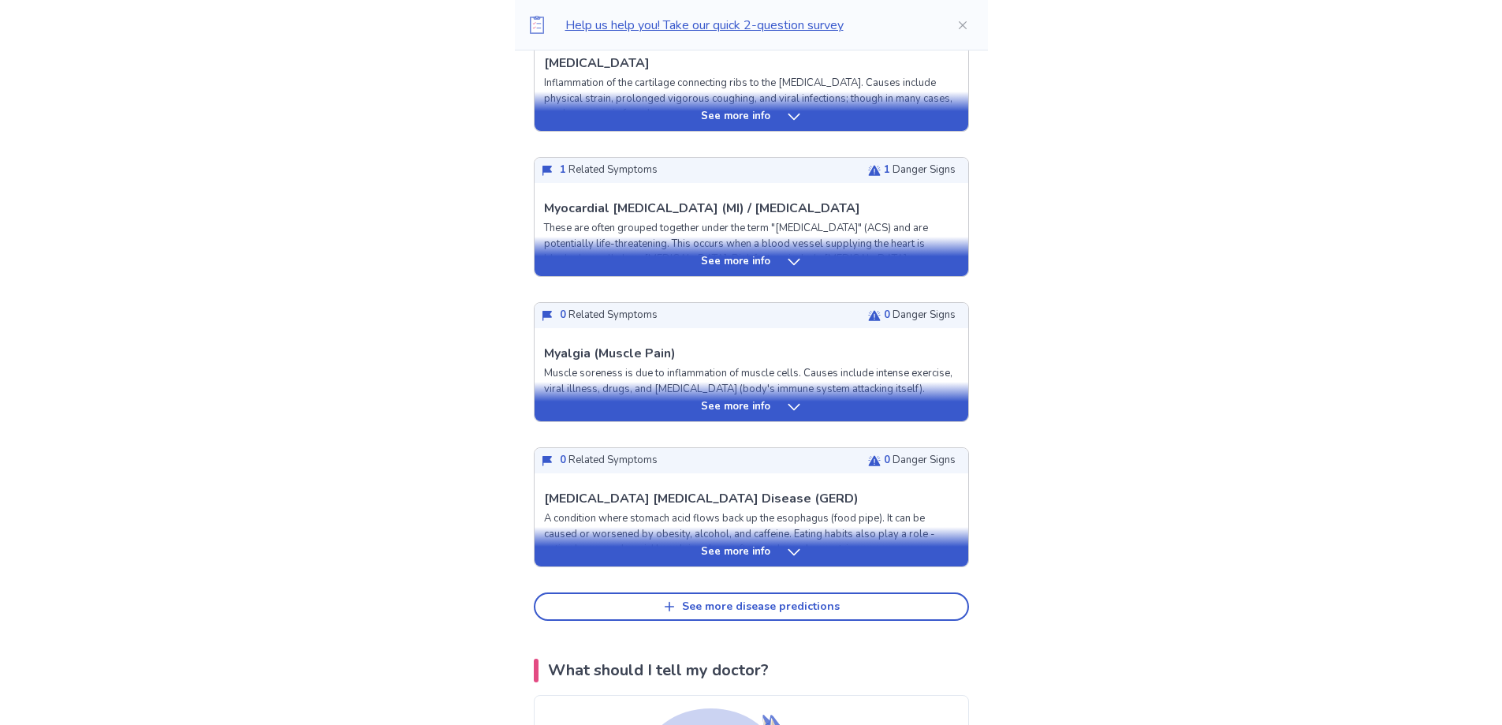
click at [786, 260] on icon at bounding box center [794, 262] width 16 height 16
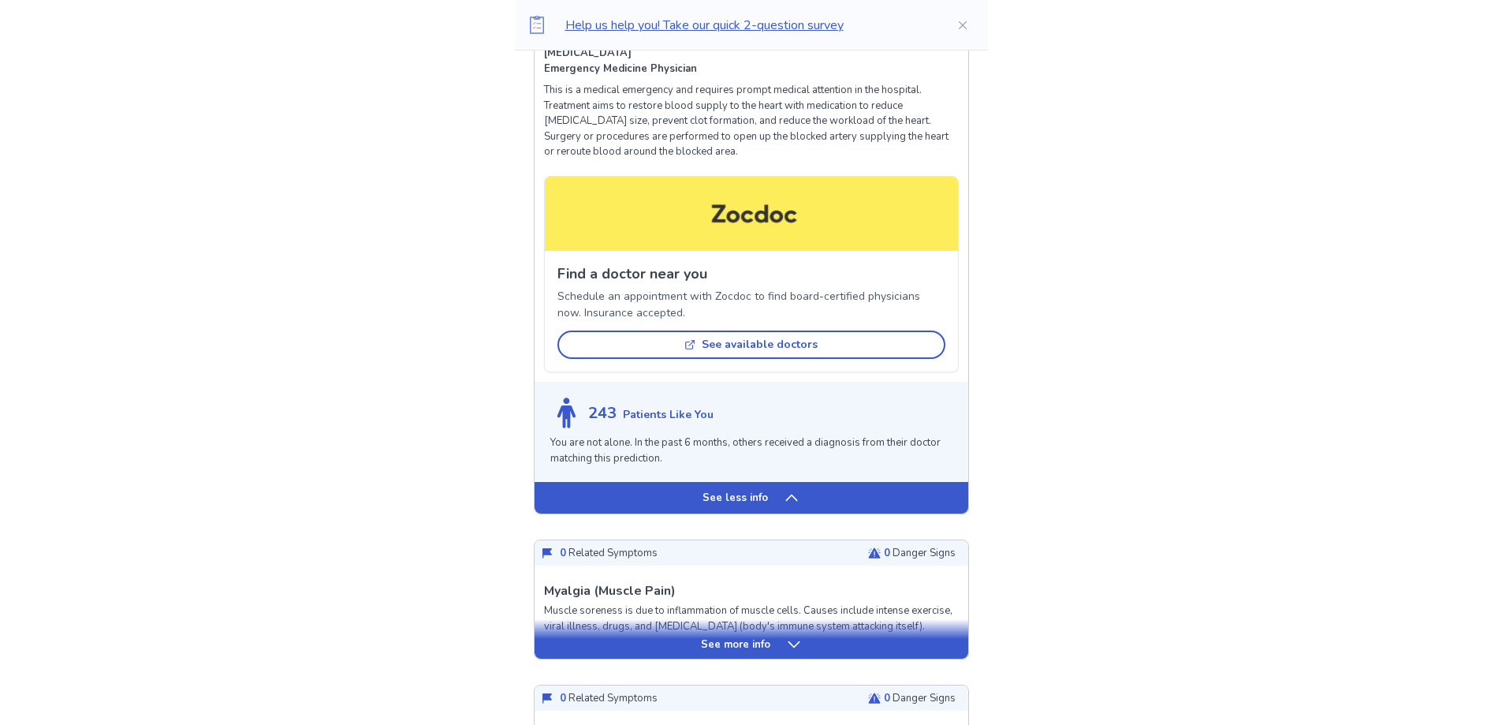
scroll to position [1276, 0]
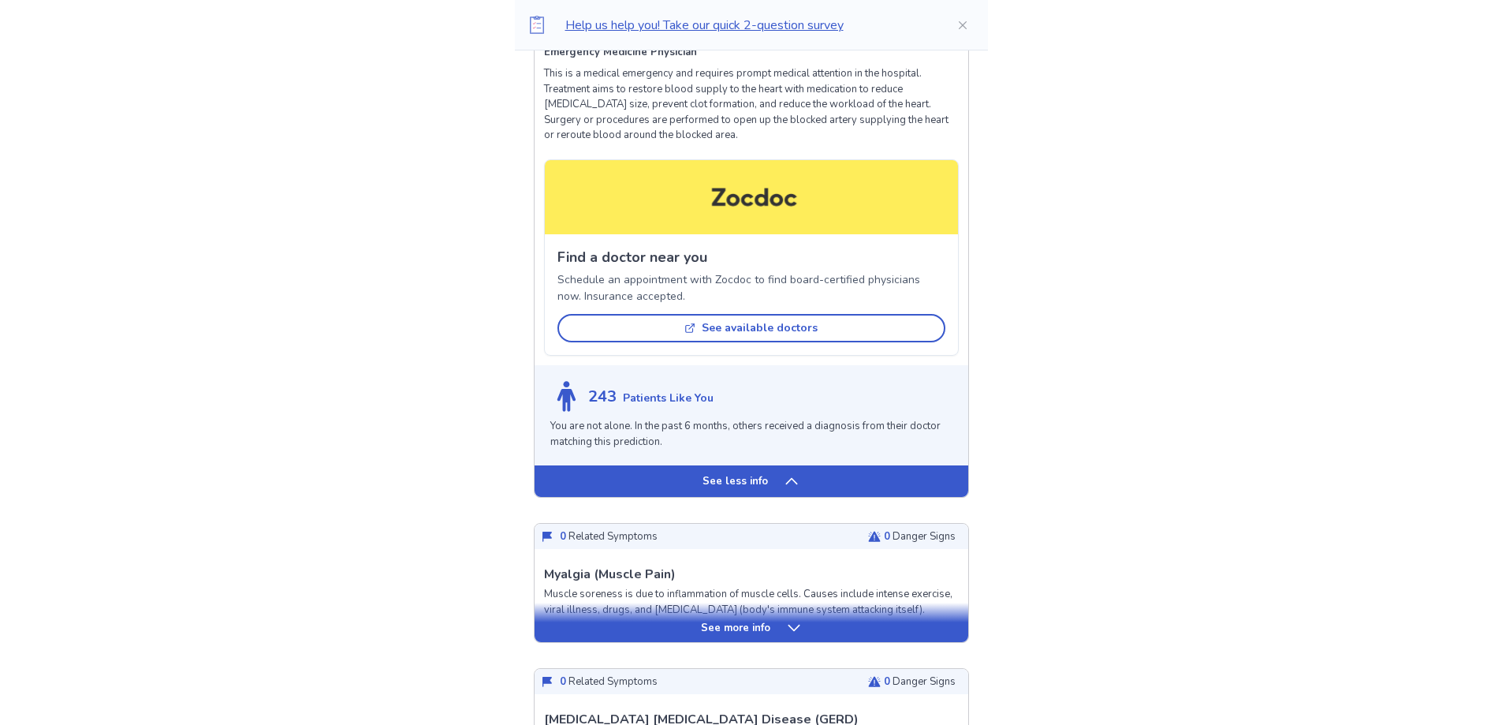
click at [789, 479] on icon at bounding box center [791, 481] width 12 height 6
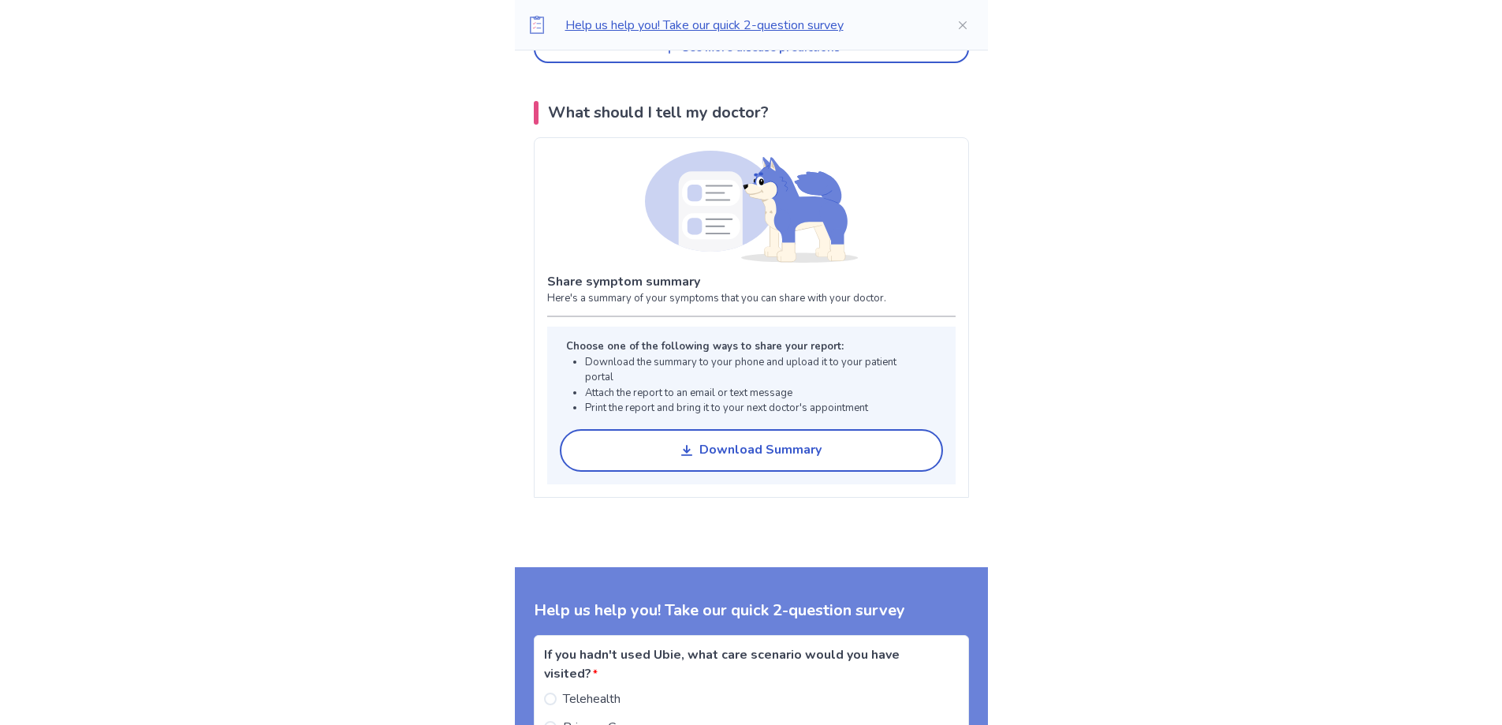
scroll to position [633, 0]
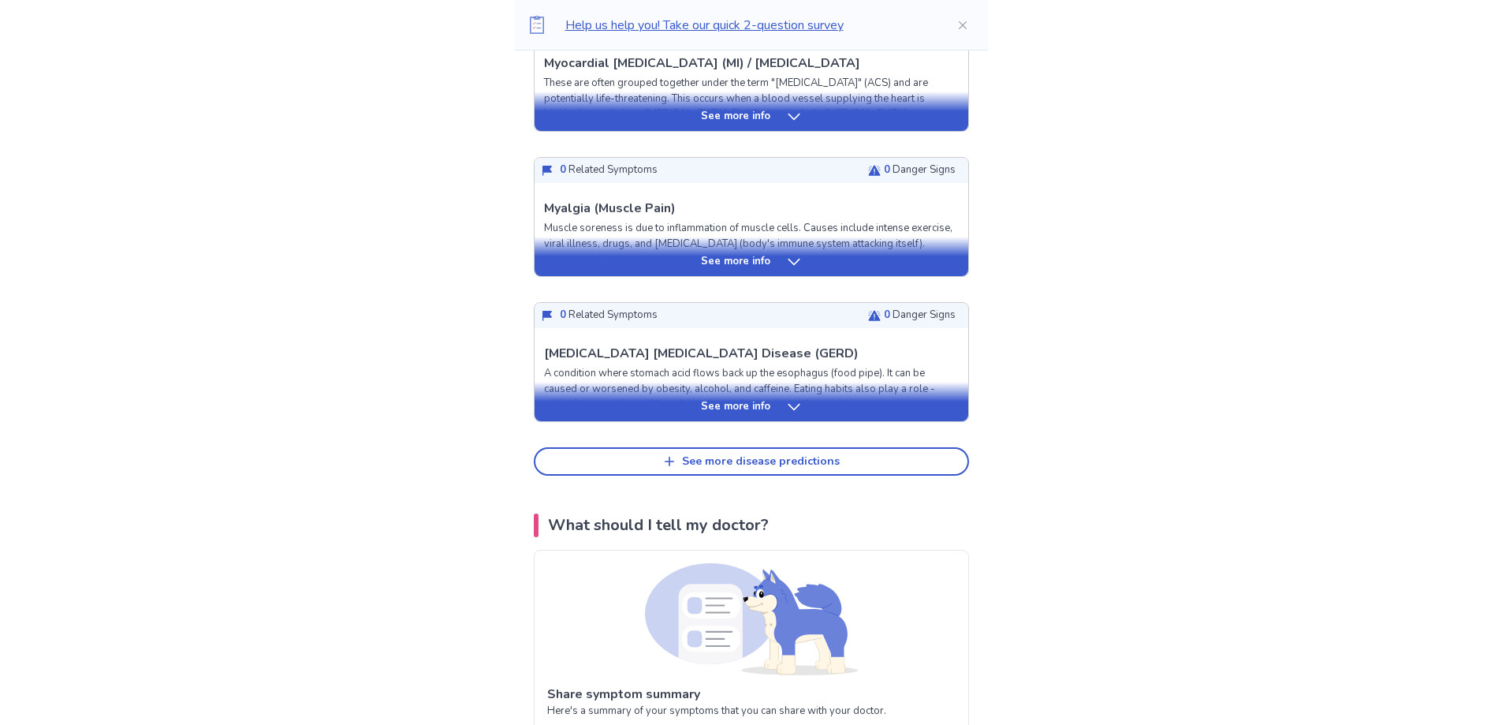
click at [790, 260] on icon at bounding box center [794, 262] width 16 height 16
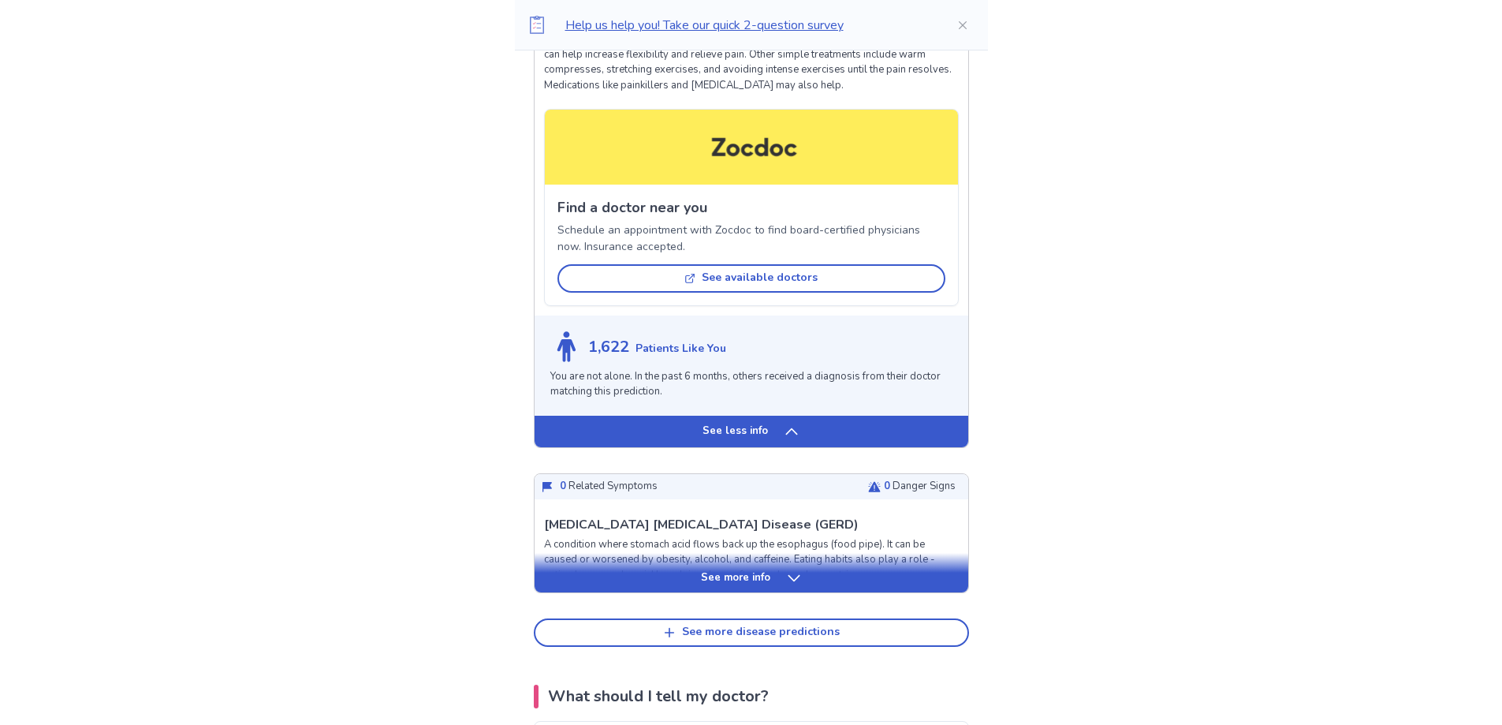
scroll to position [1343, 0]
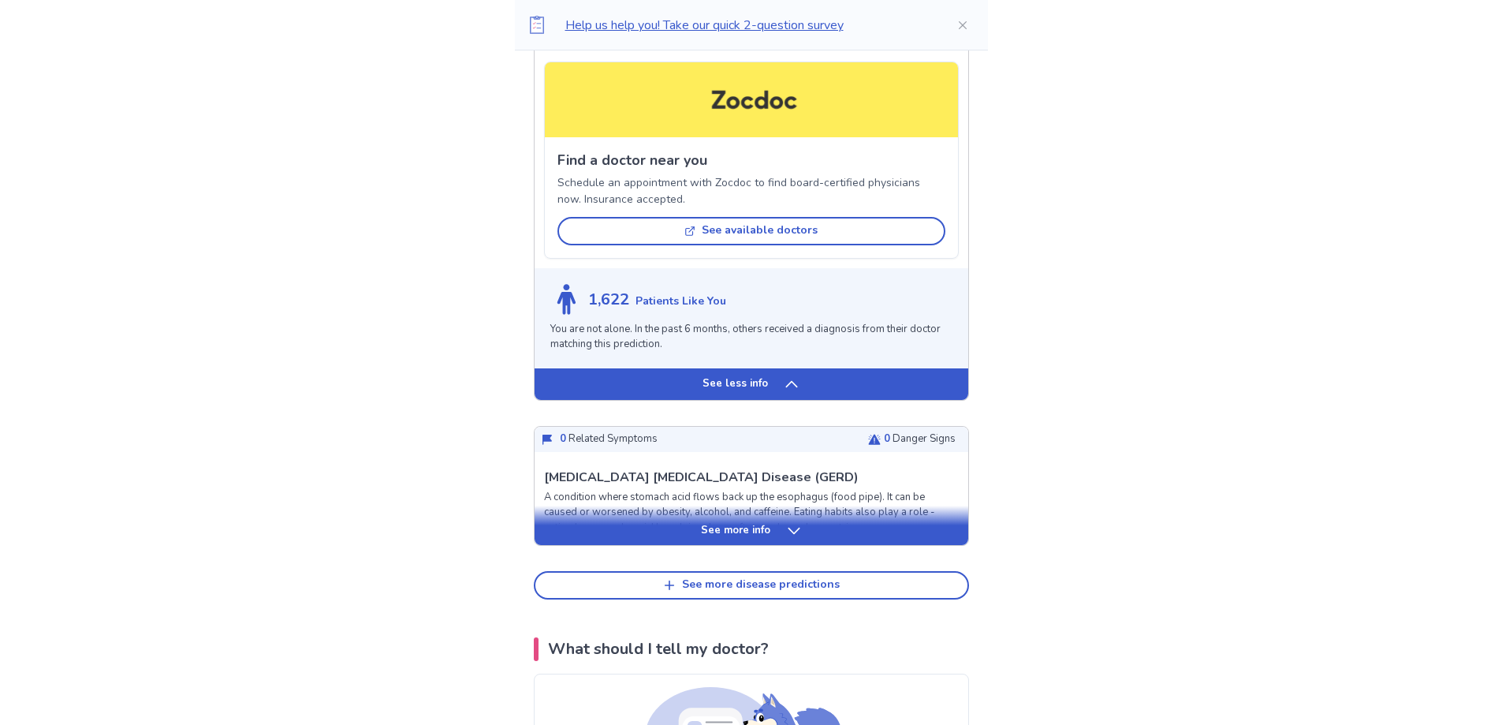
click at [778, 400] on div "See less info" at bounding box center [752, 384] width 434 height 32
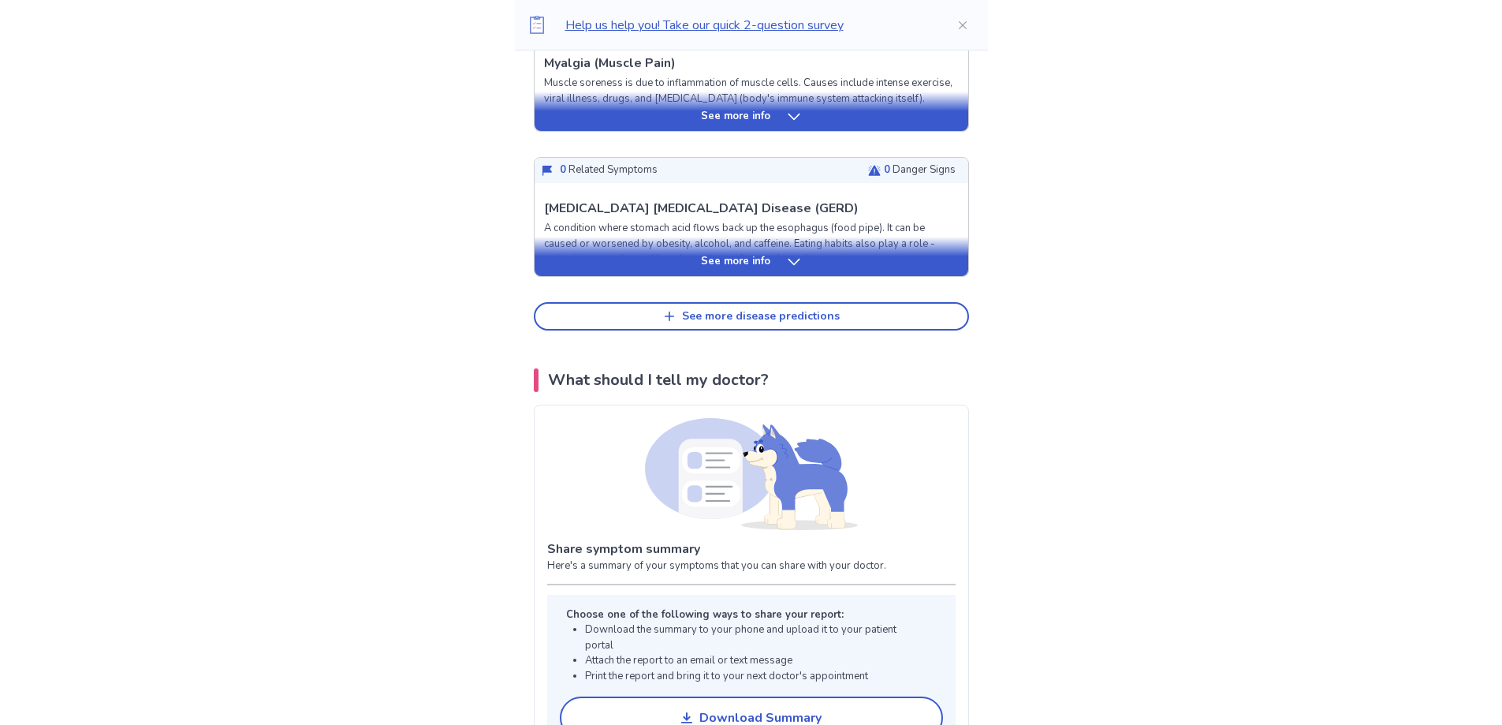
click at [789, 260] on icon at bounding box center [794, 262] width 16 height 16
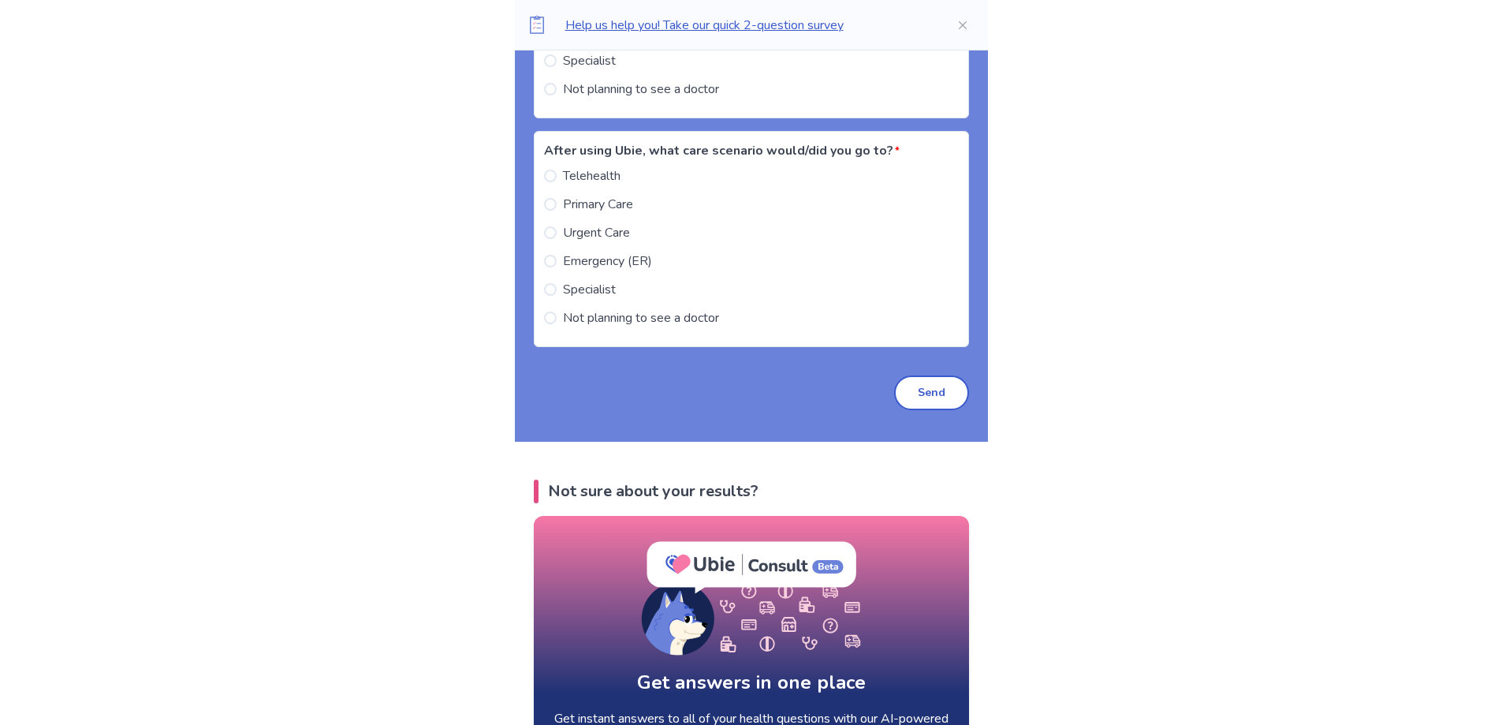
scroll to position [3143, 0]
